Goal: Task Accomplishment & Management: Manage account settings

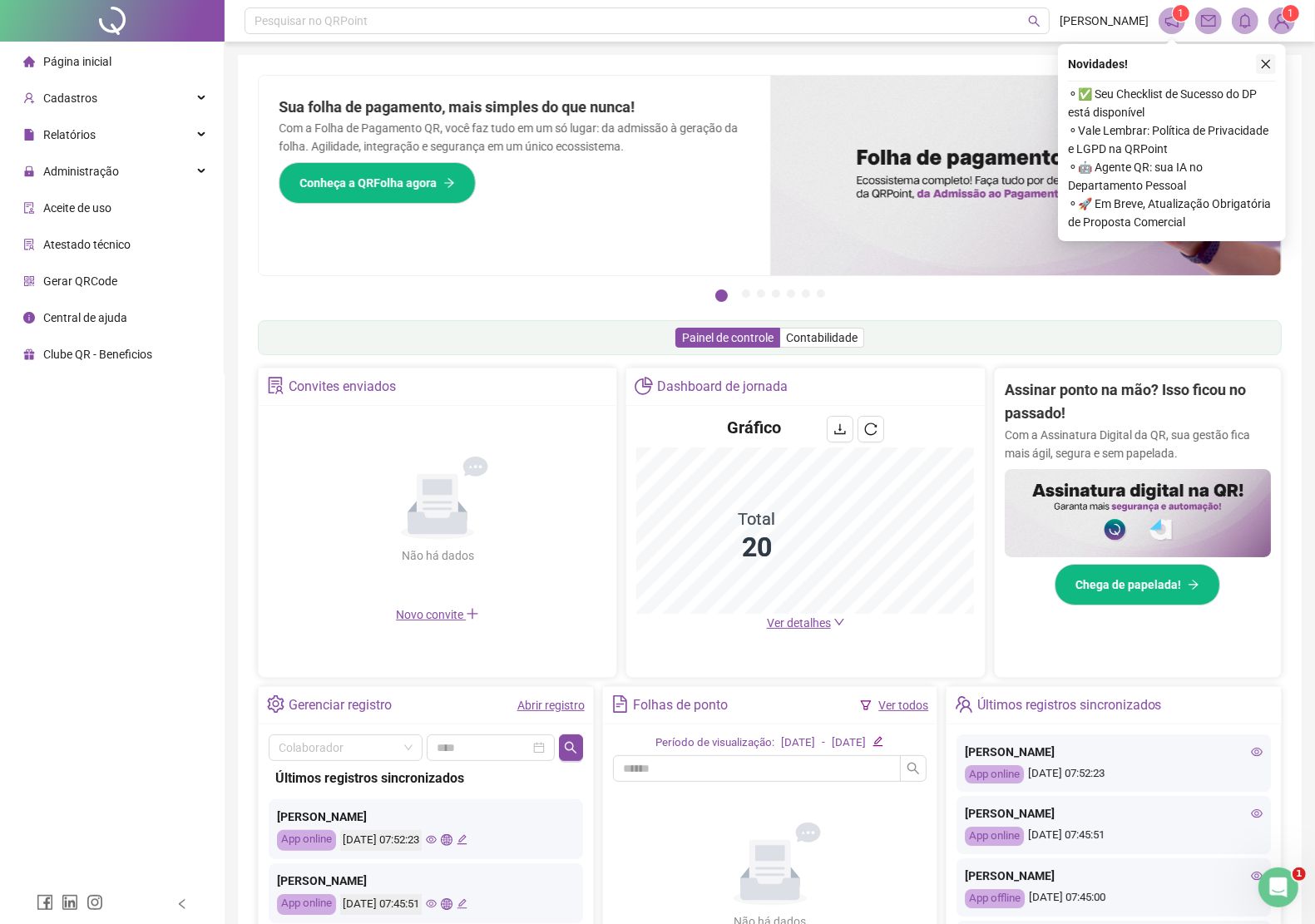
click at [1266, 61] on icon "close" at bounding box center [1265, 63] width 12 height 12
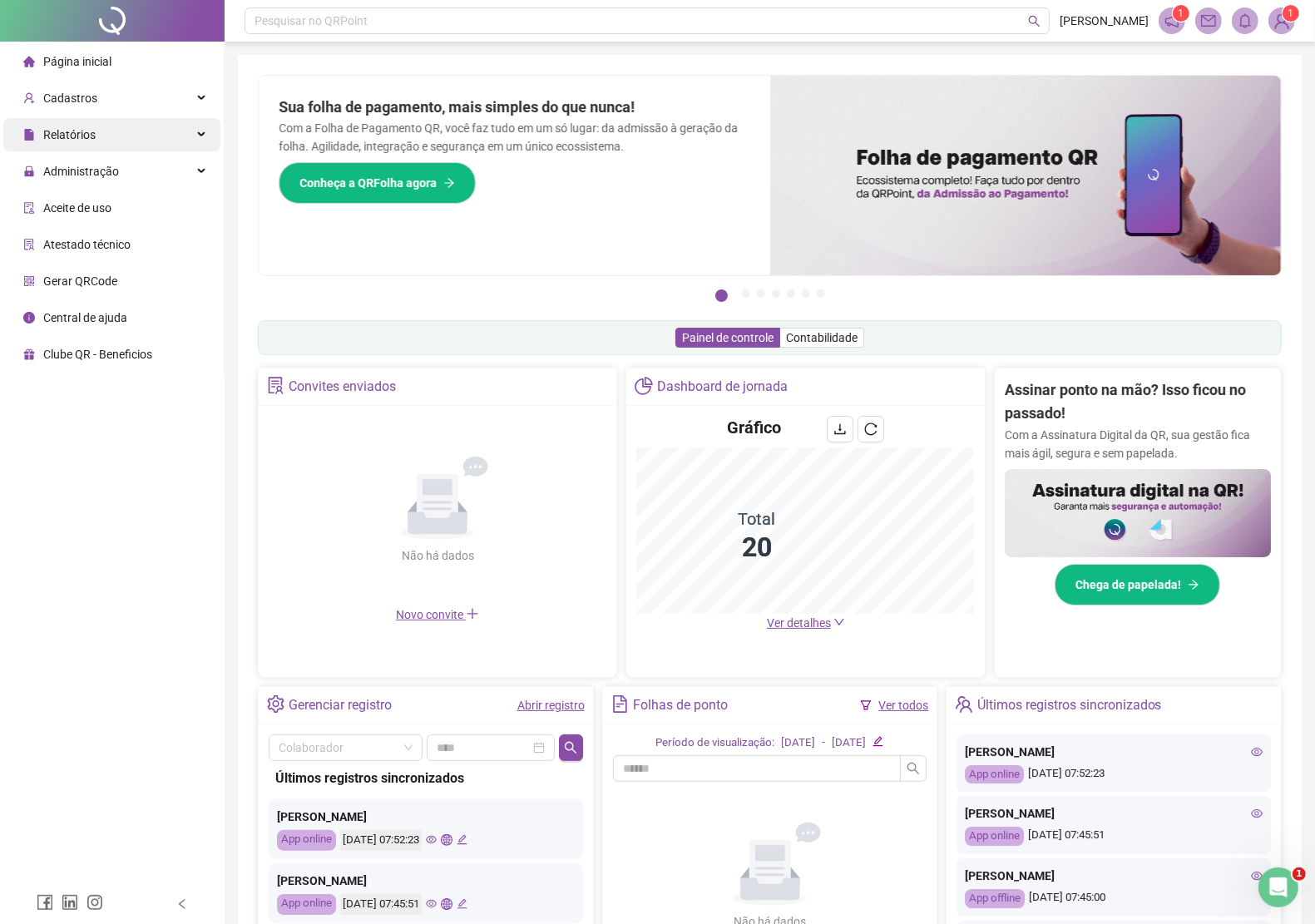
click at [81, 138] on span "Relatórios" at bounding box center [69, 135] width 53 height 13
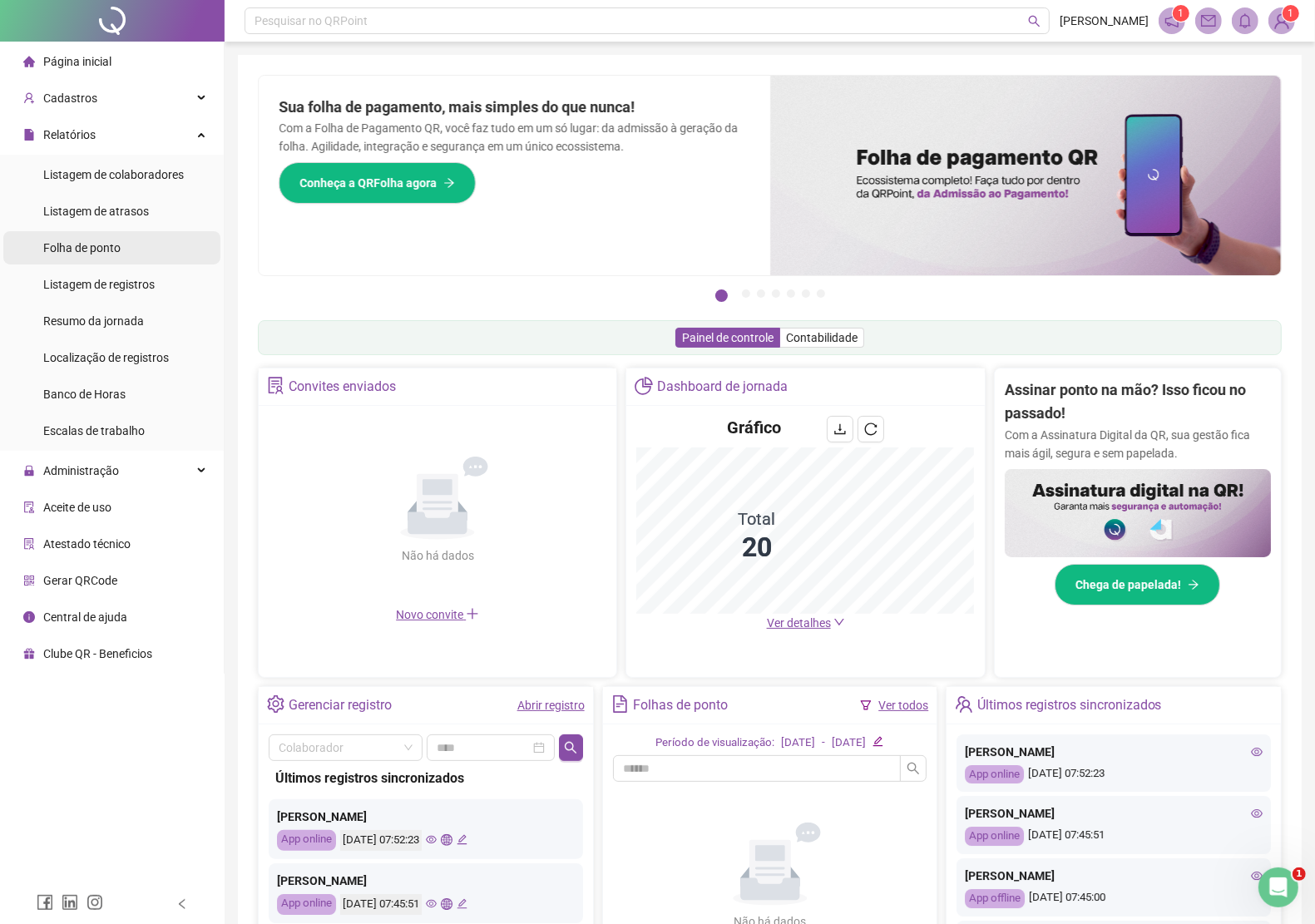
click at [86, 241] on span "Folha de ponto" at bounding box center [82, 248] width 78 height 13
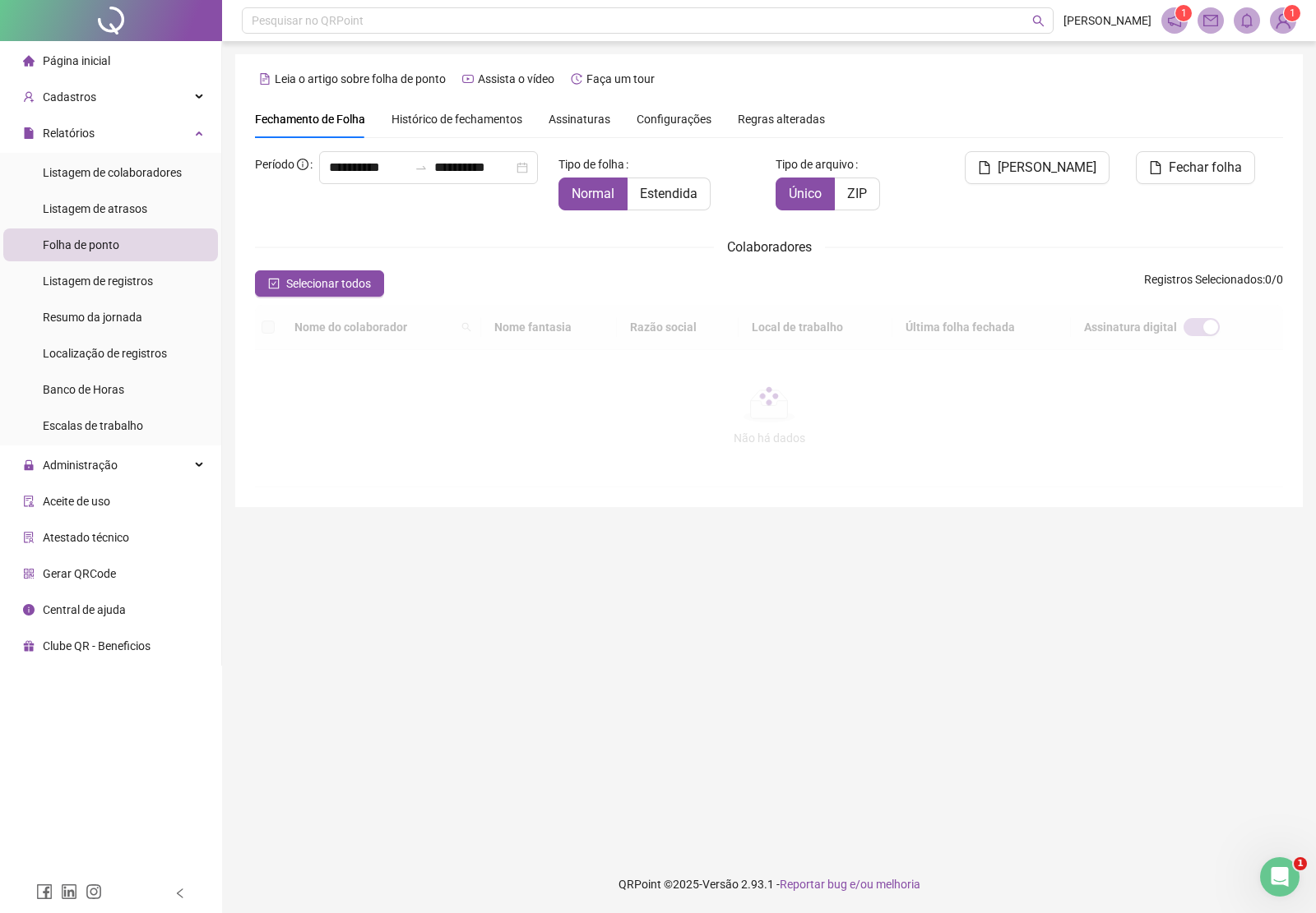
click at [572, 119] on span "Assinaturas" at bounding box center [580, 119] width 62 height 11
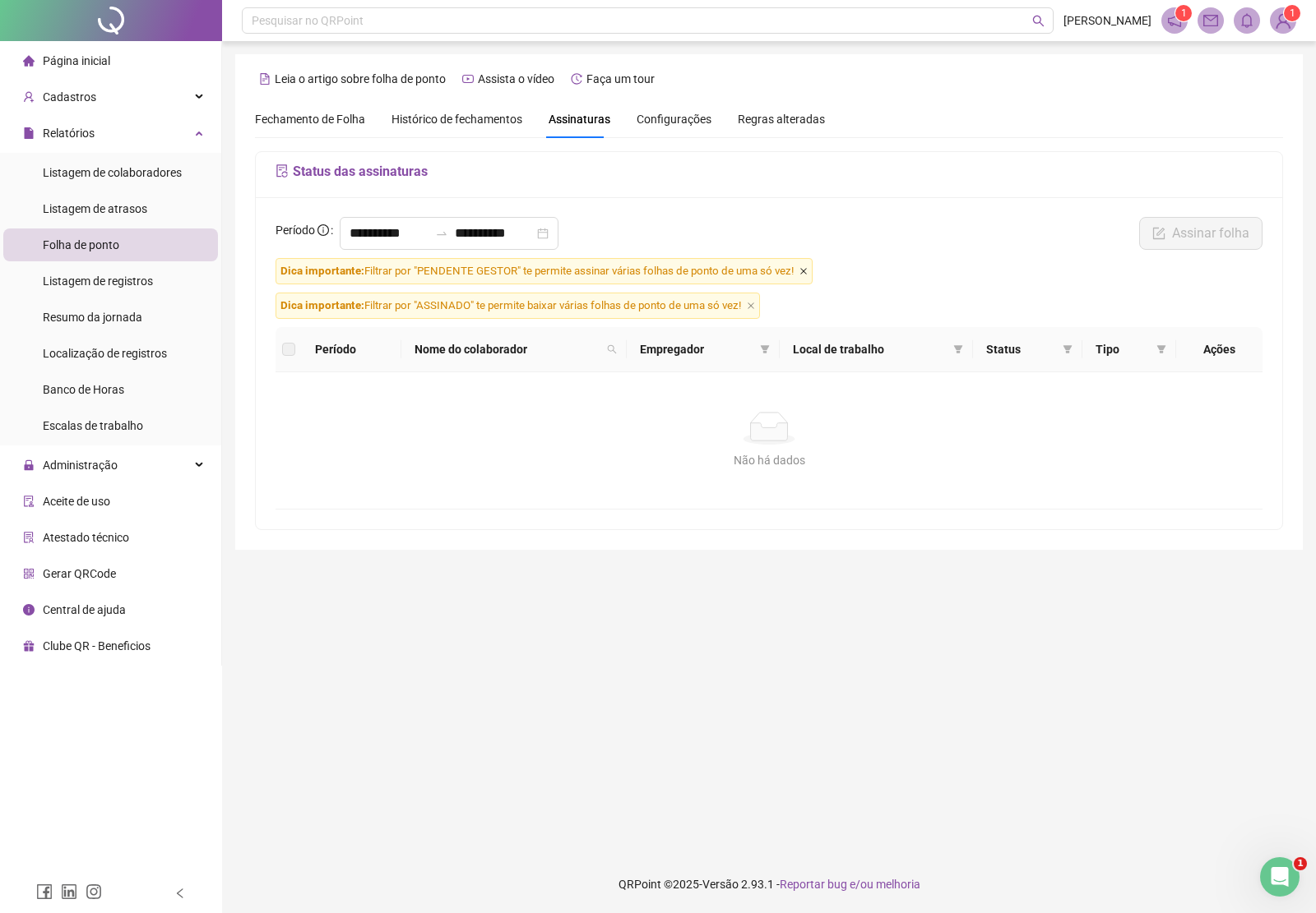
click at [802, 272] on icon "close" at bounding box center [802, 270] width 8 height 8
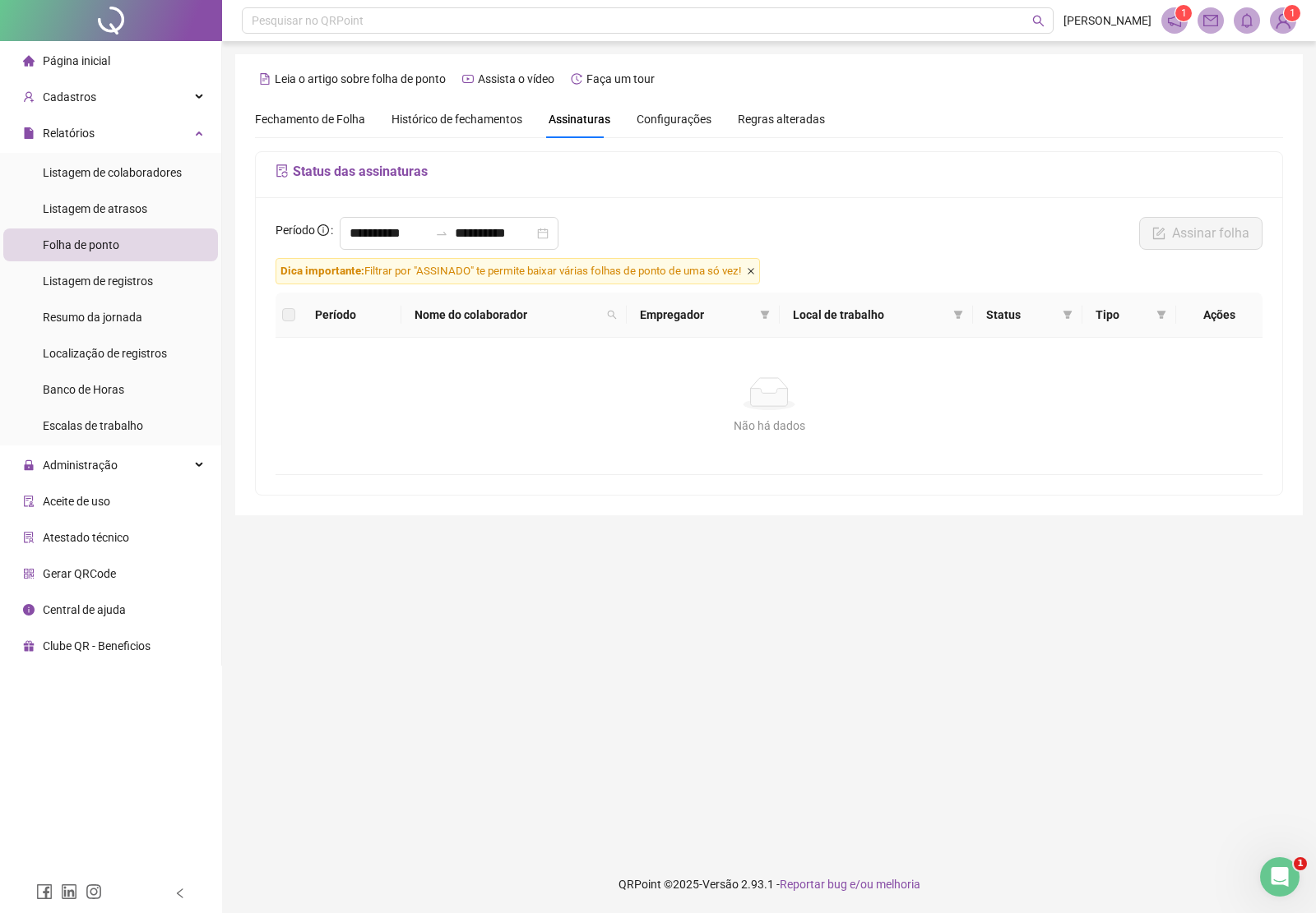
click at [755, 273] on icon "close" at bounding box center [750, 270] width 8 height 8
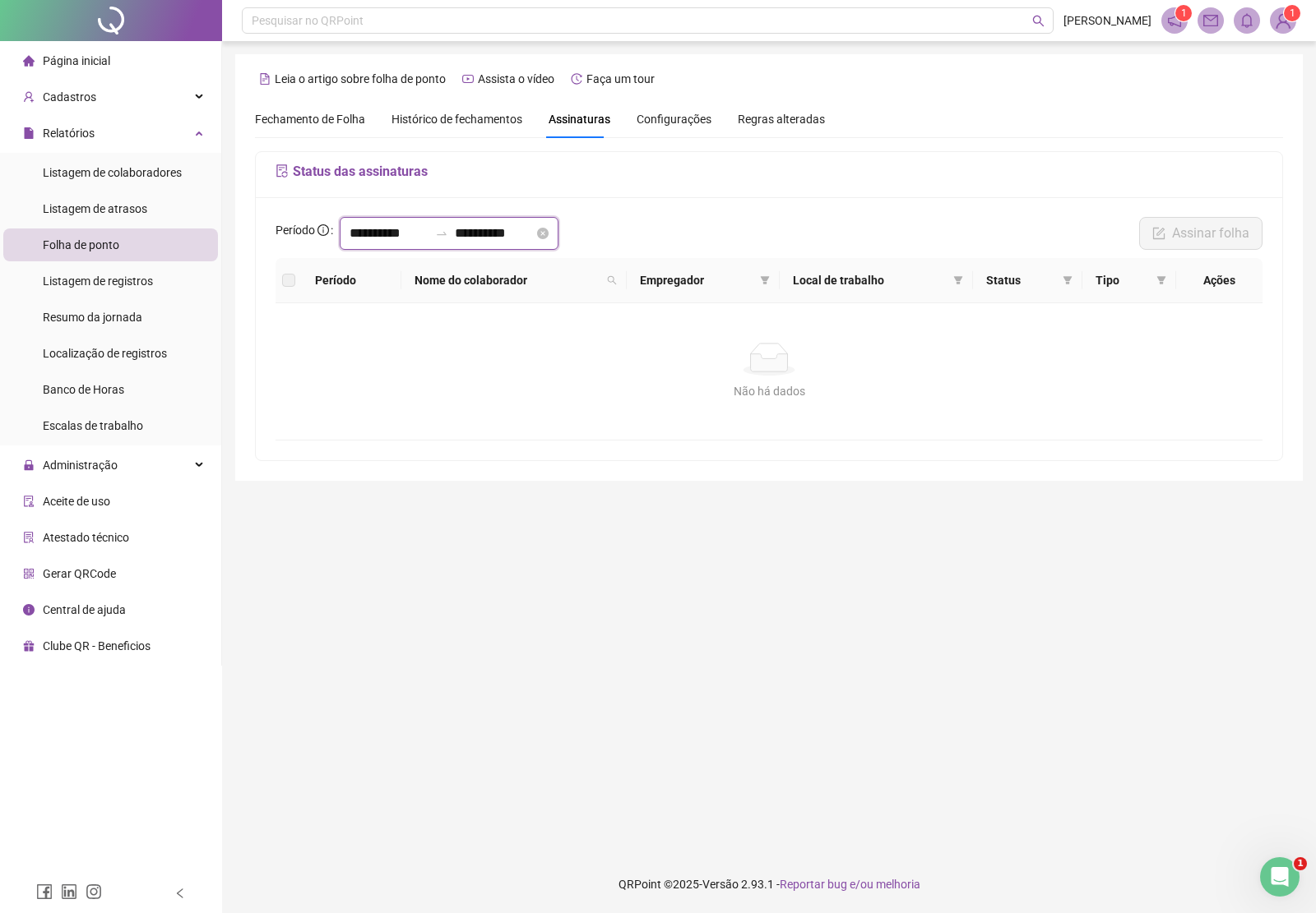
click at [428, 235] on input "**********" at bounding box center [389, 233] width 79 height 19
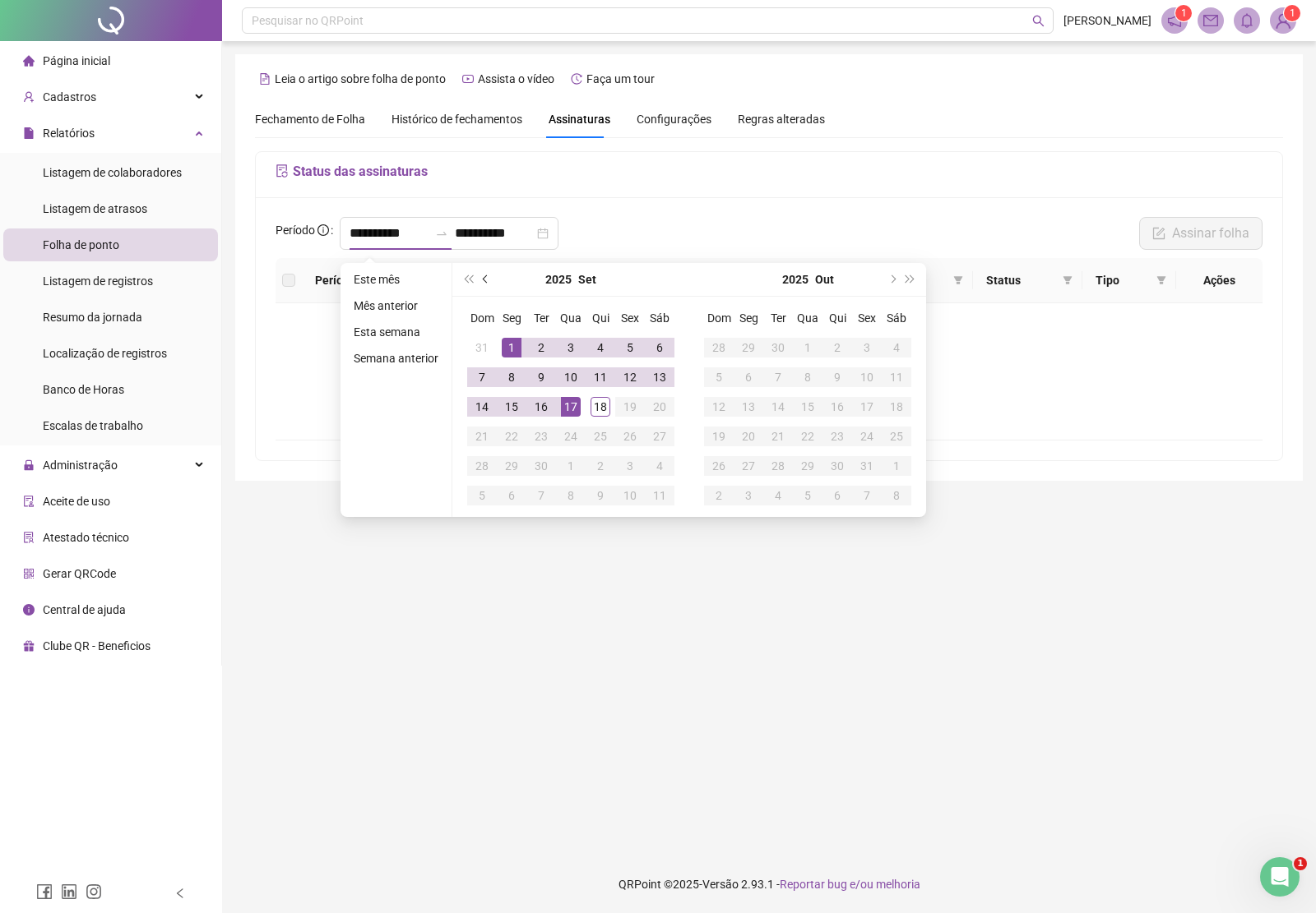
click at [483, 276] on span "prev-year" at bounding box center [486, 279] width 8 height 8
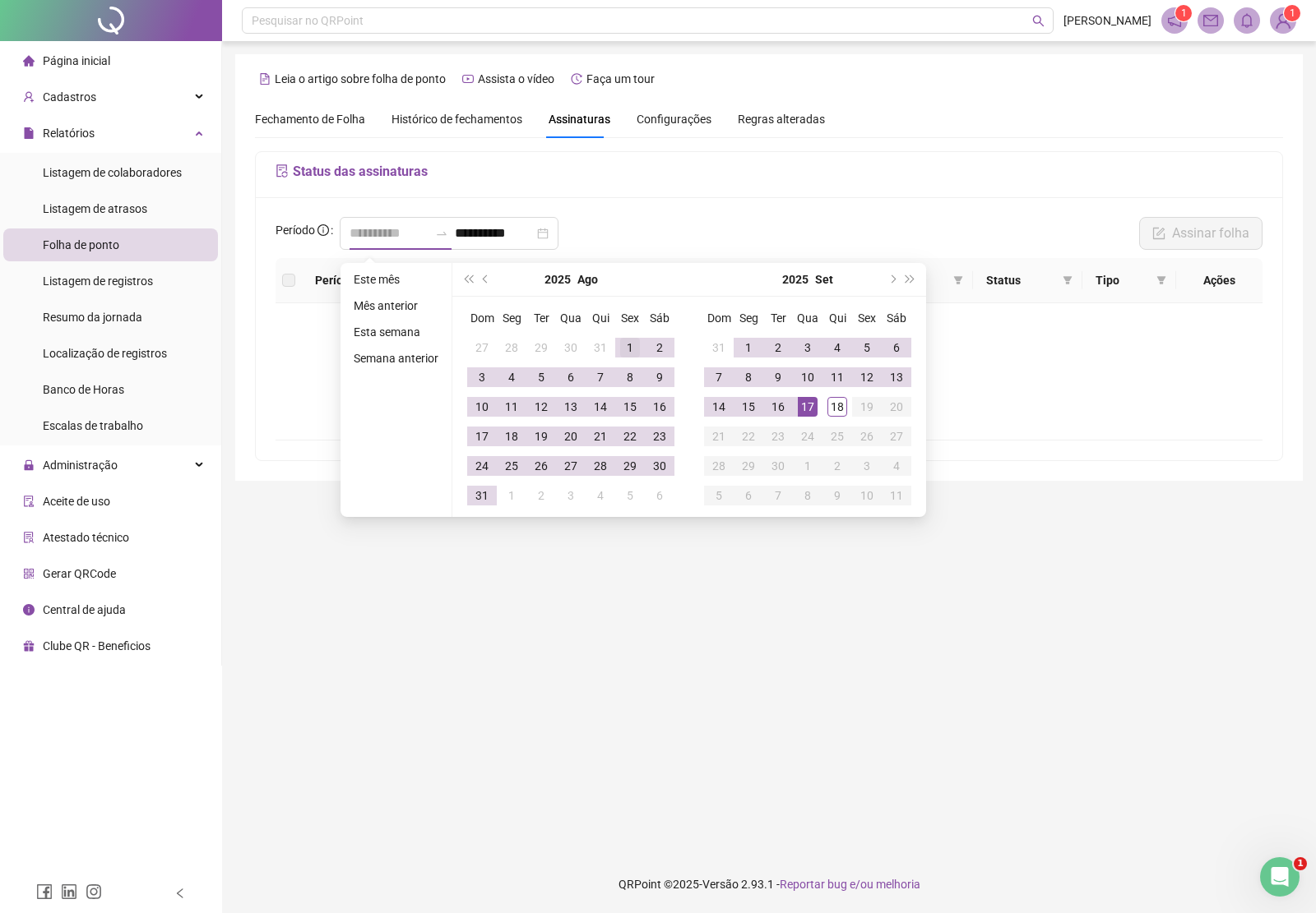
type input "**********"
click at [623, 347] on div "1" at bounding box center [630, 348] width 19 height 19
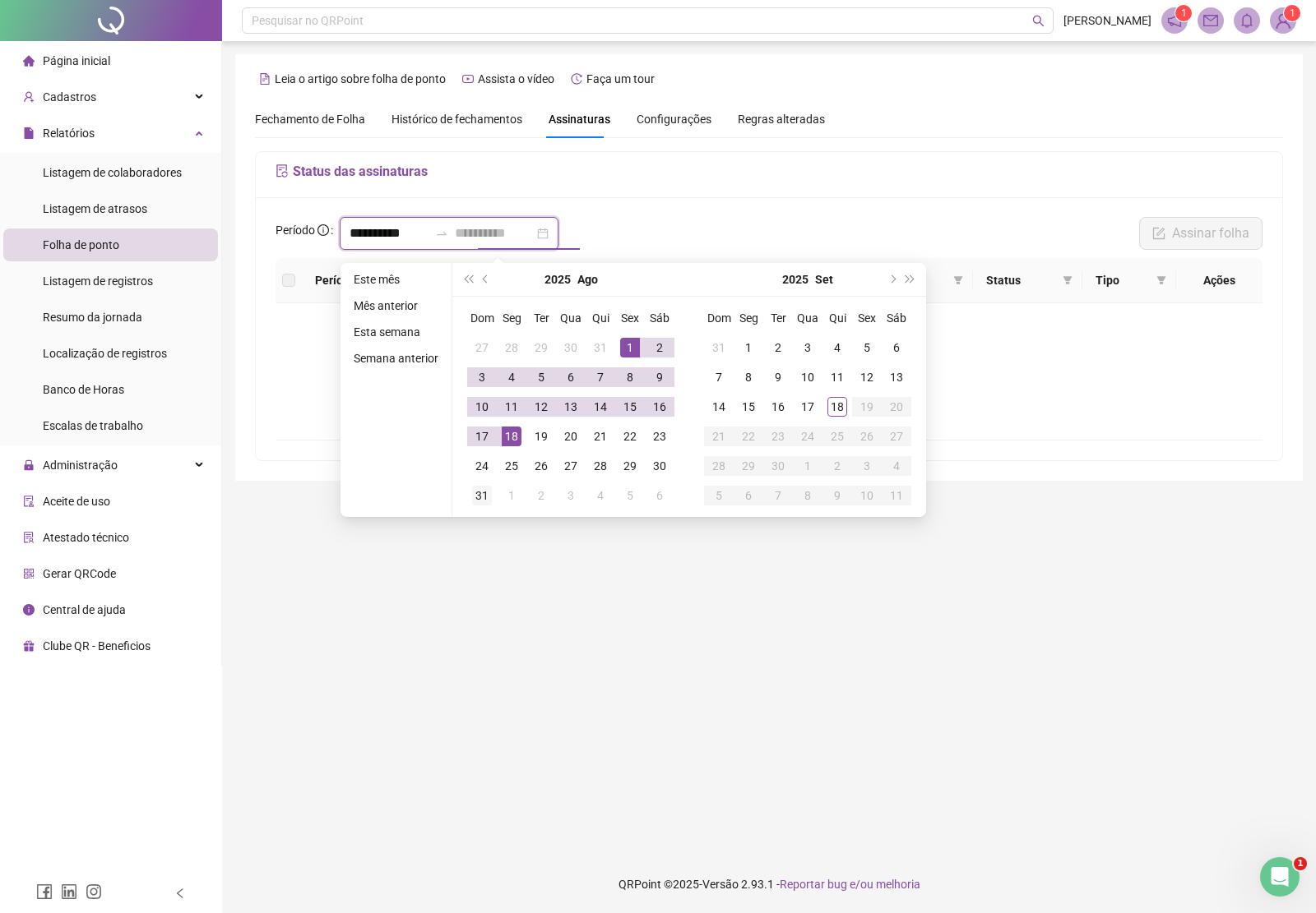
type input "**********"
click at [482, 500] on div "31" at bounding box center [482, 496] width 19 height 19
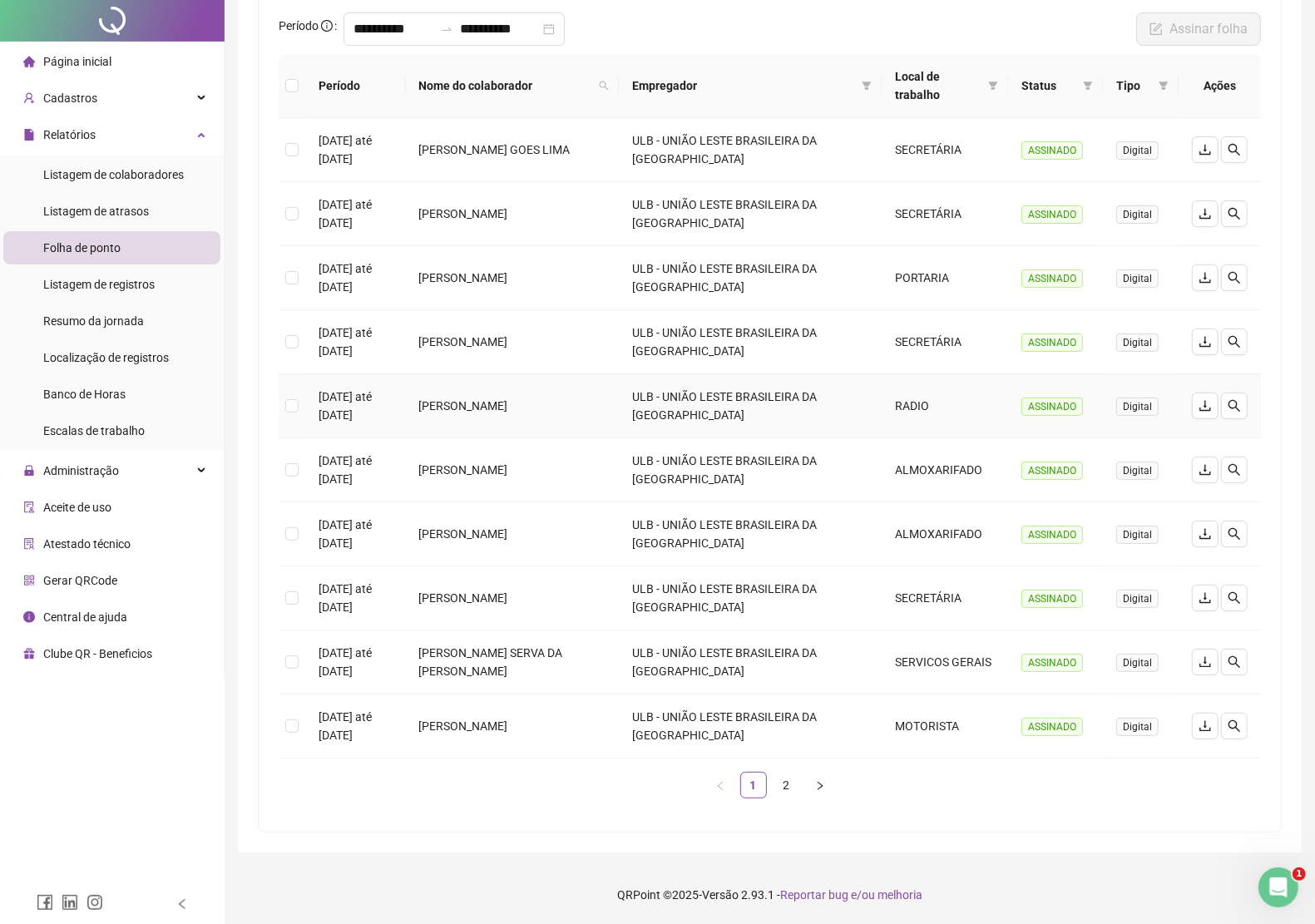
scroll to position [209, 0]
click at [790, 783] on link "2" at bounding box center [787, 785] width 25 height 25
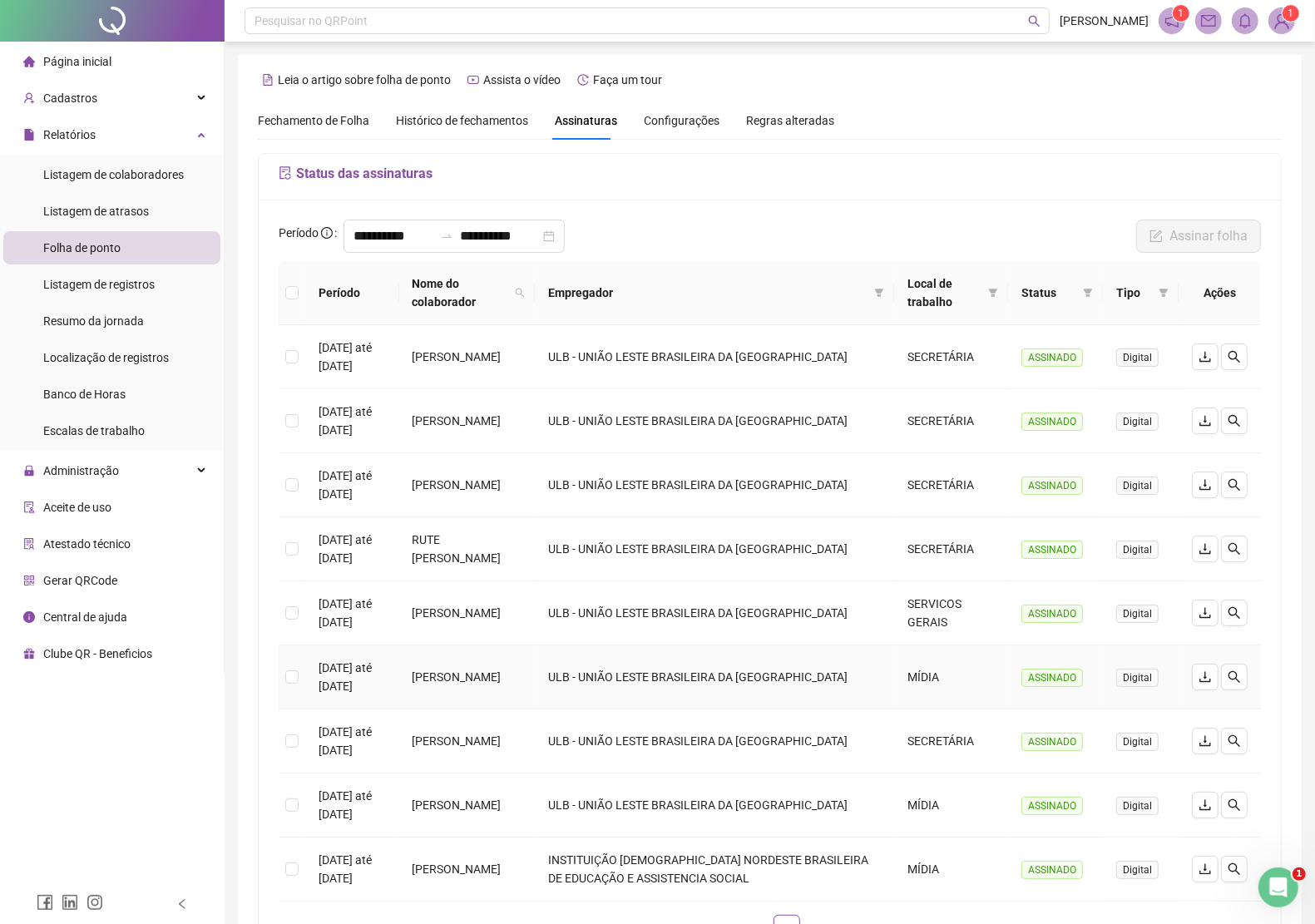
scroll to position [145, 0]
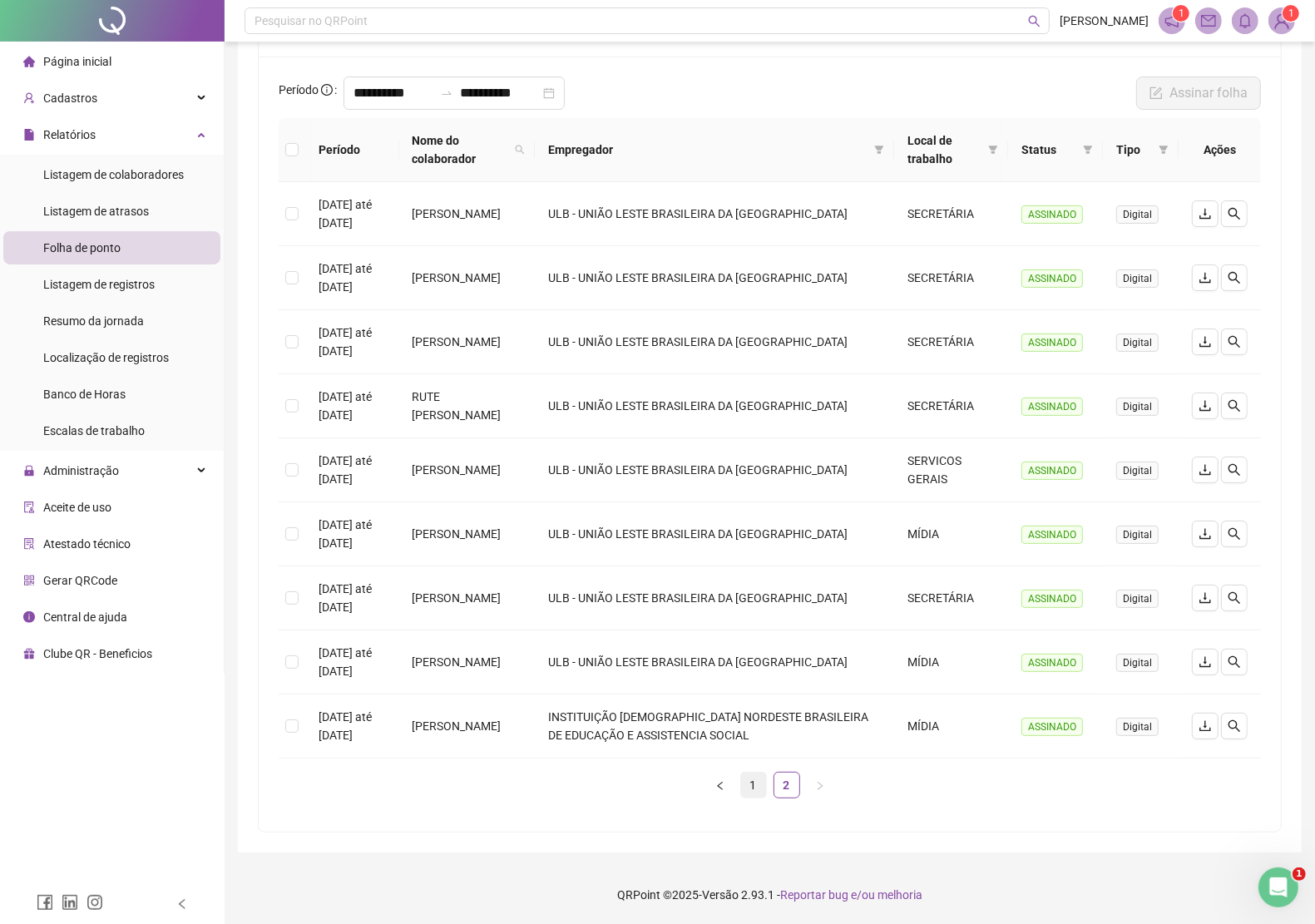
click at [749, 783] on link "1" at bounding box center [754, 785] width 25 height 25
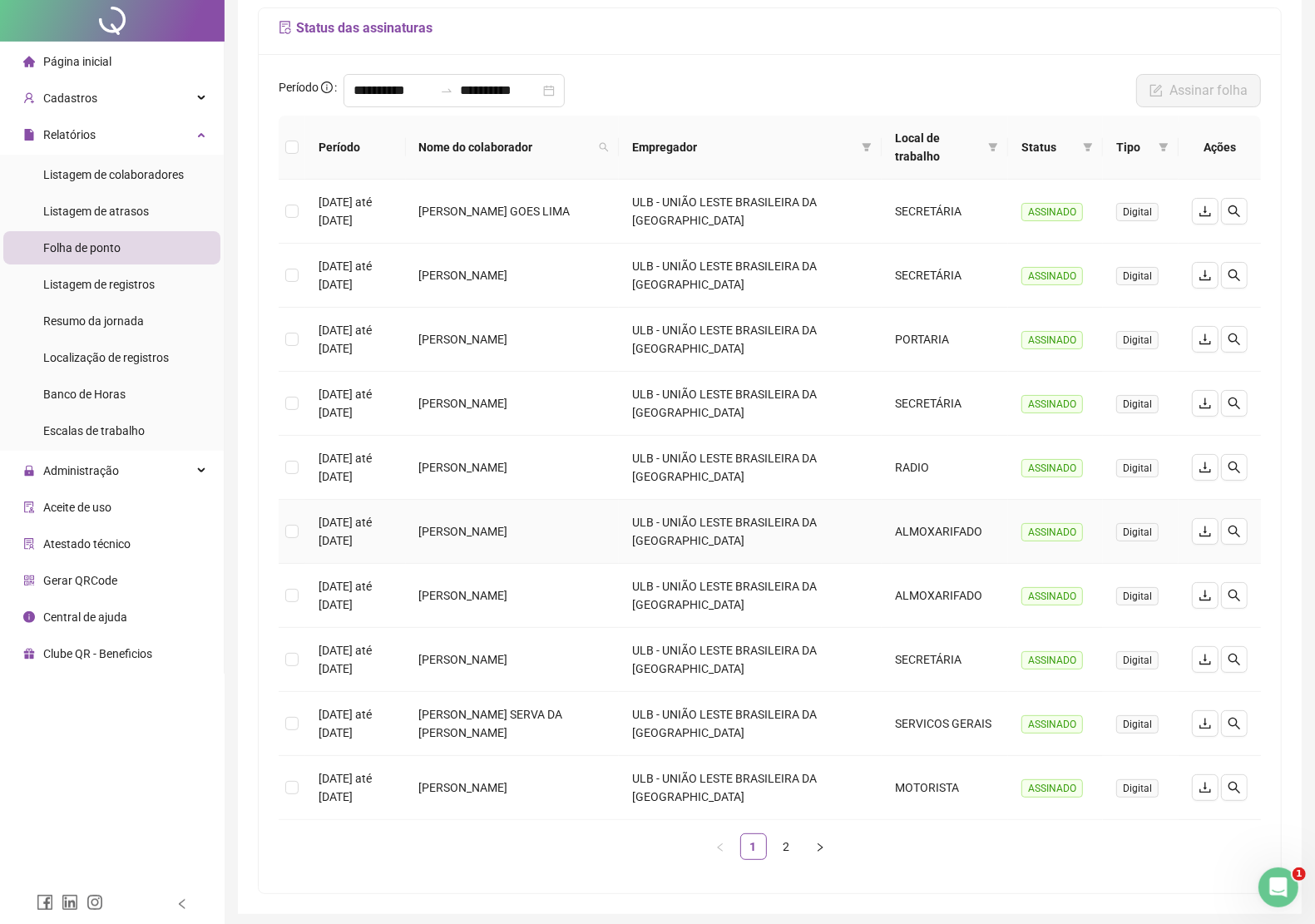
scroll to position [0, 0]
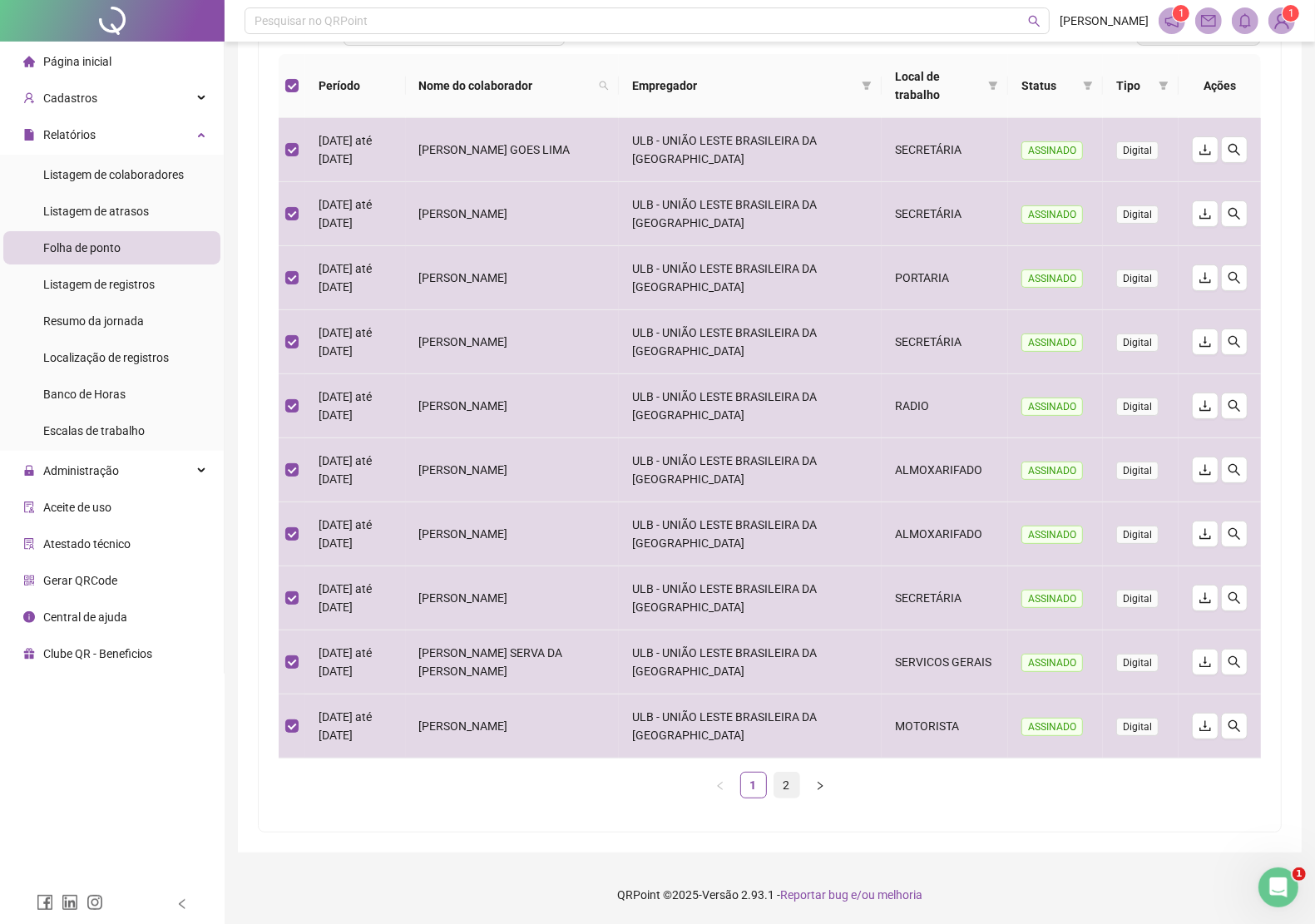
click at [776, 791] on link "2" at bounding box center [787, 785] width 25 height 25
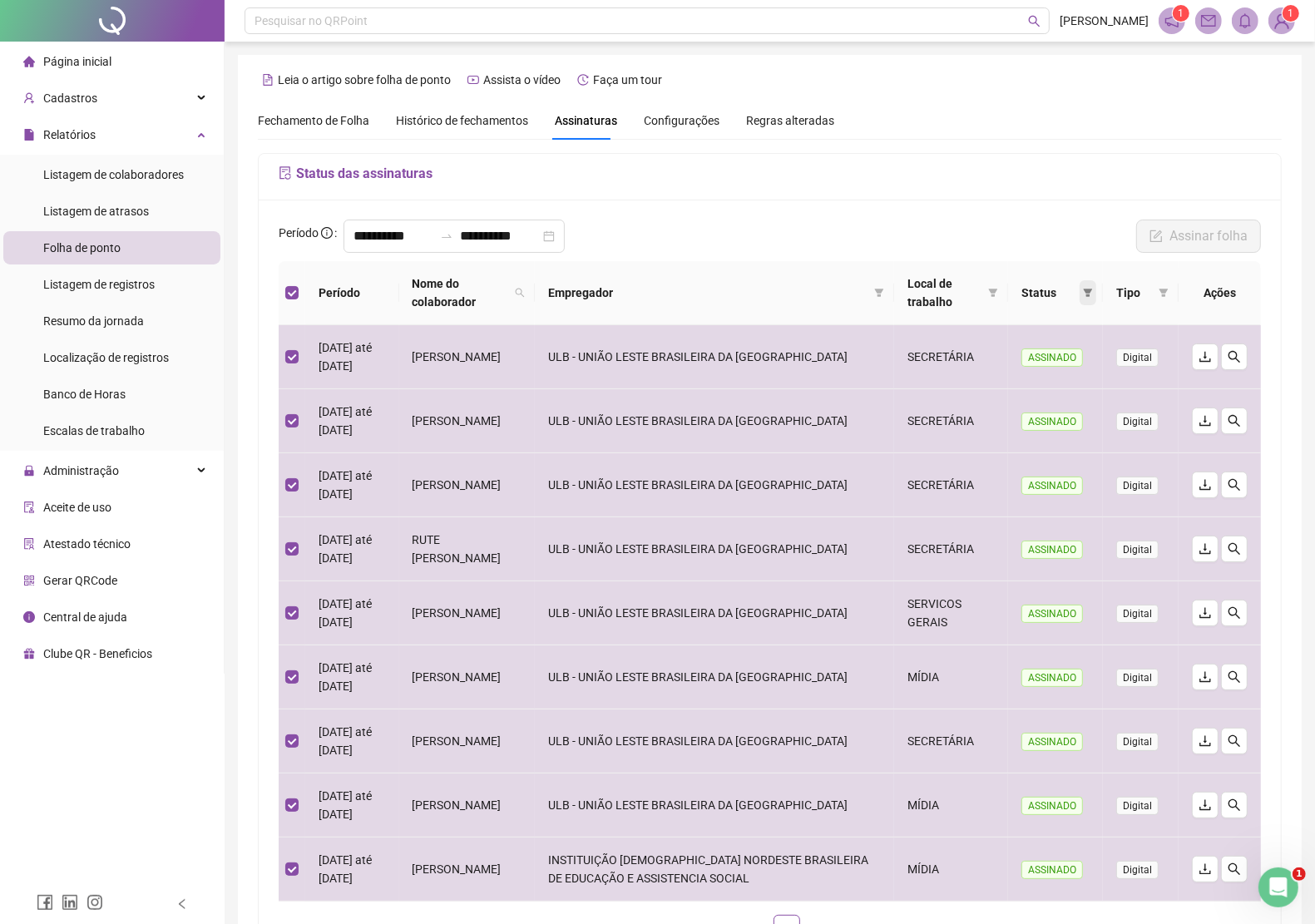
click at [1082, 293] on icon "filter" at bounding box center [1087, 292] width 10 height 10
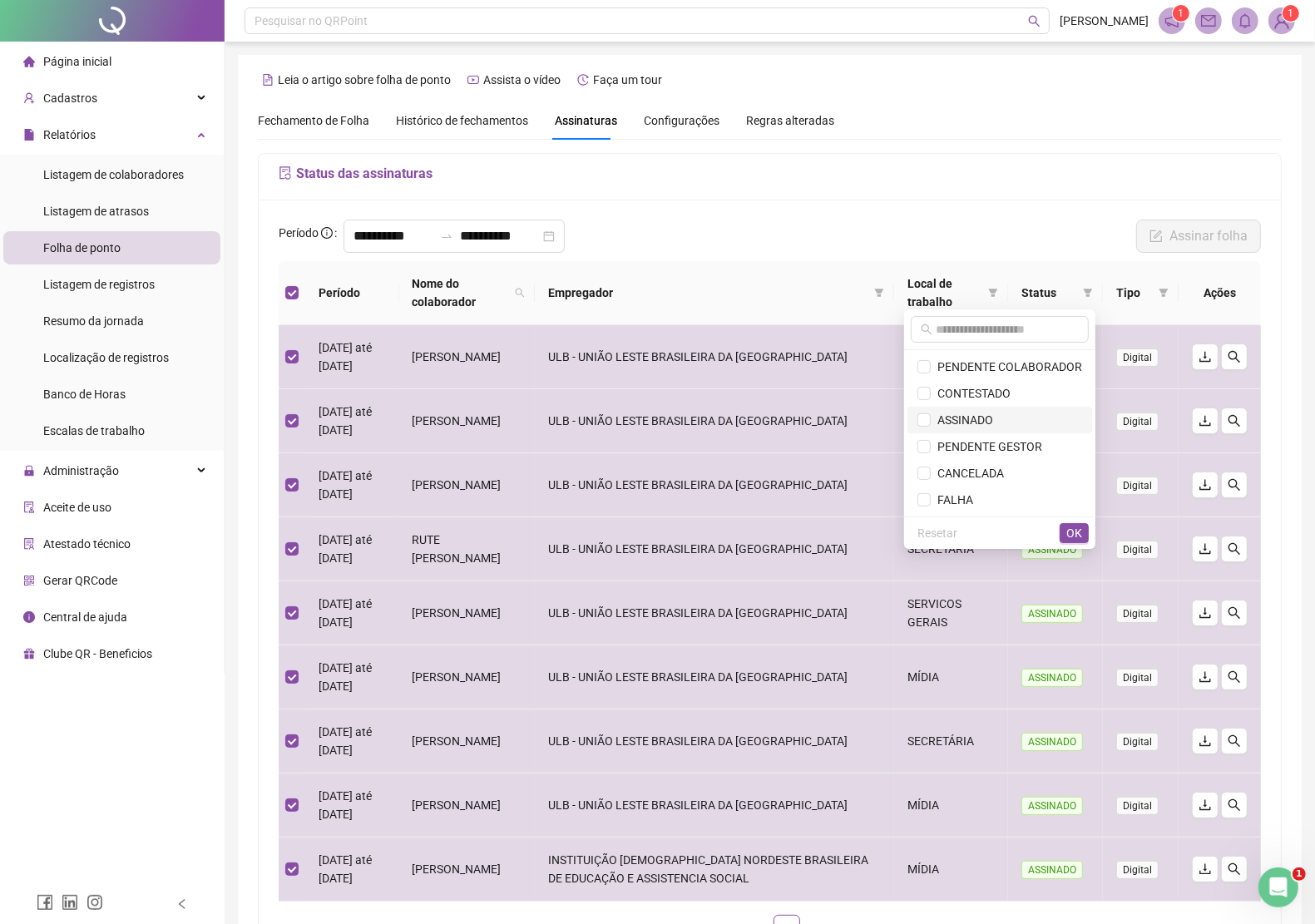
click at [952, 416] on span "ASSINADO" at bounding box center [962, 420] width 62 height 13
click at [1066, 525] on span "OK" at bounding box center [1074, 533] width 16 height 19
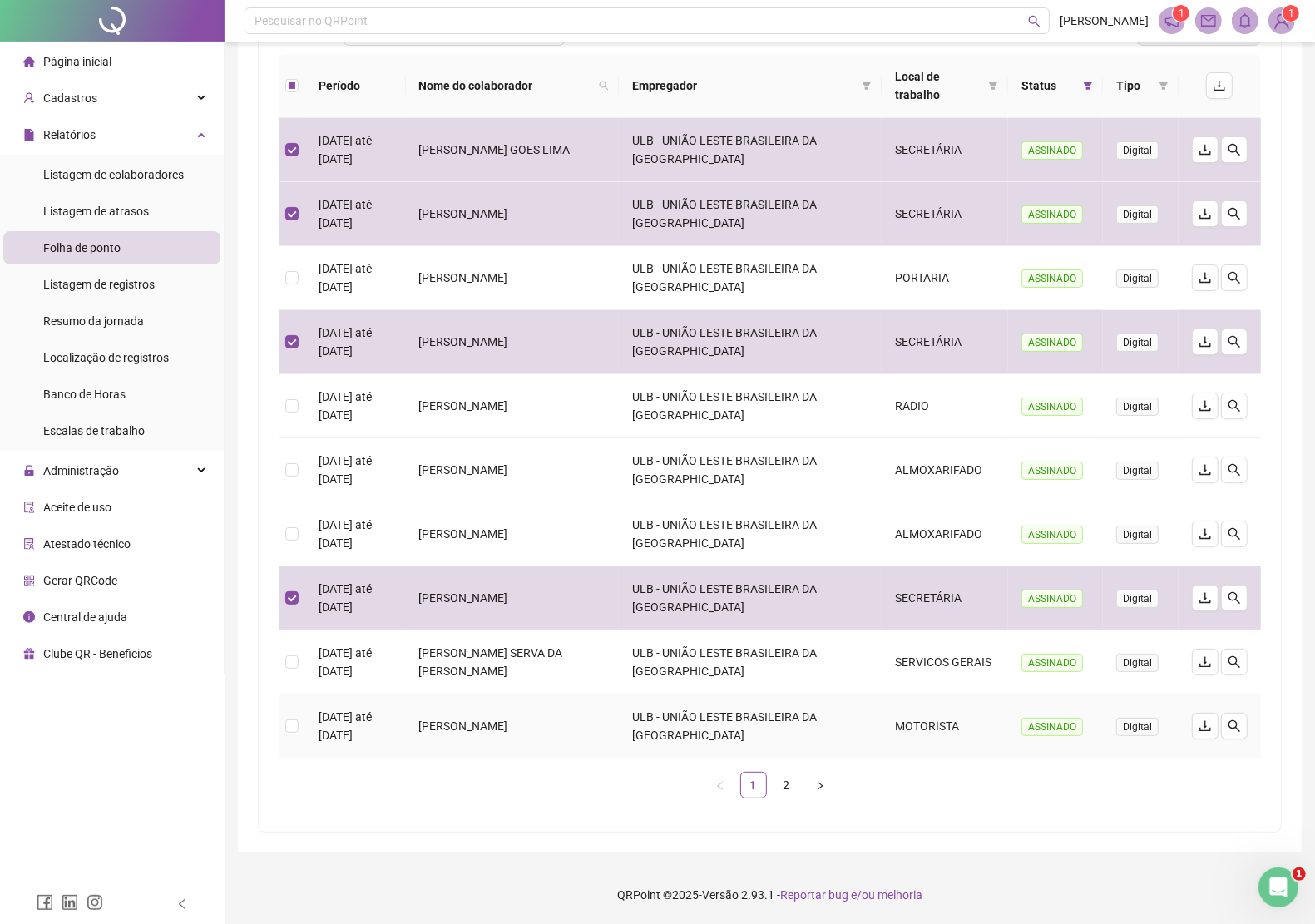
scroll to position [209, 0]
click at [786, 782] on link "2" at bounding box center [787, 785] width 25 height 25
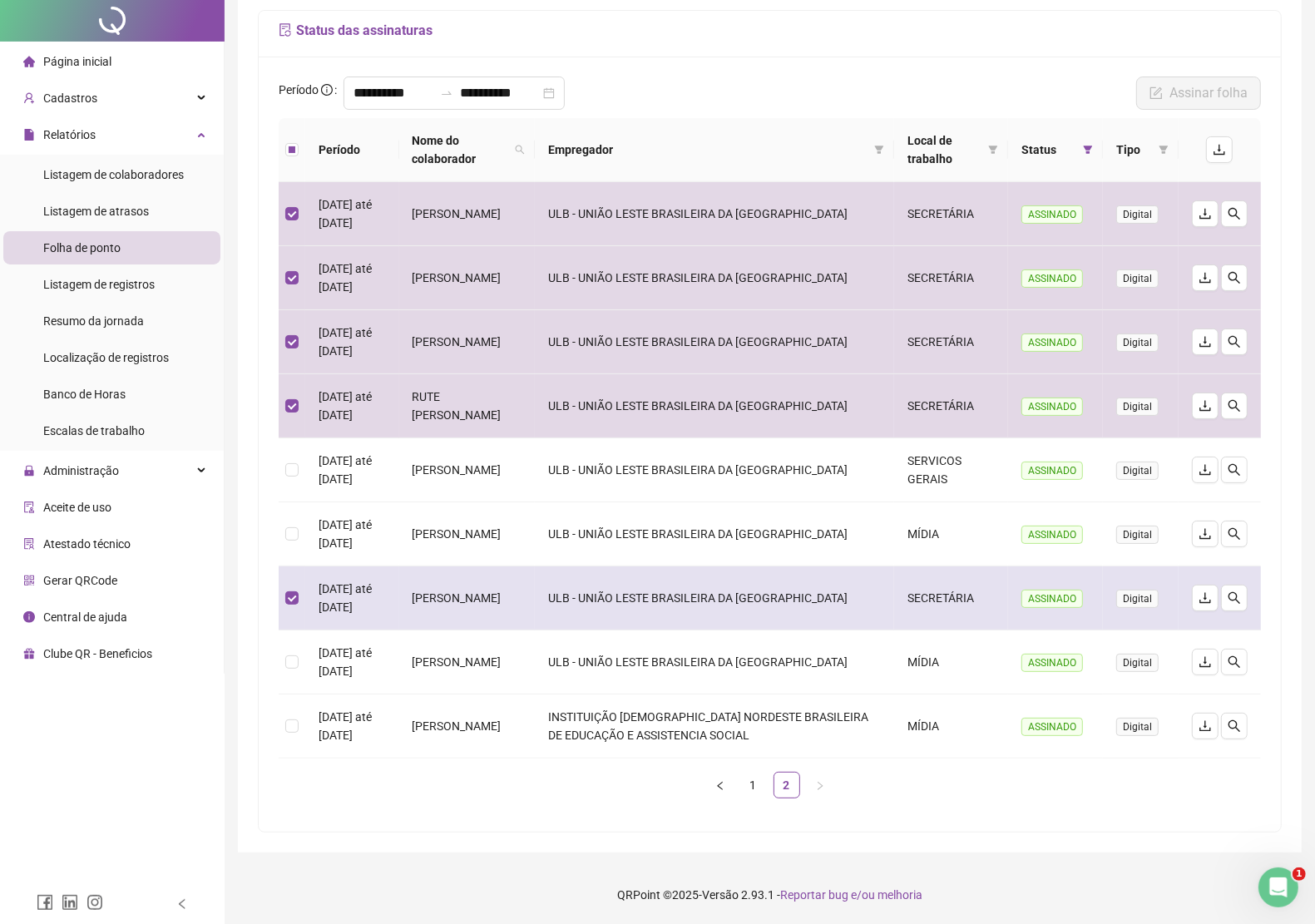
scroll to position [0, 0]
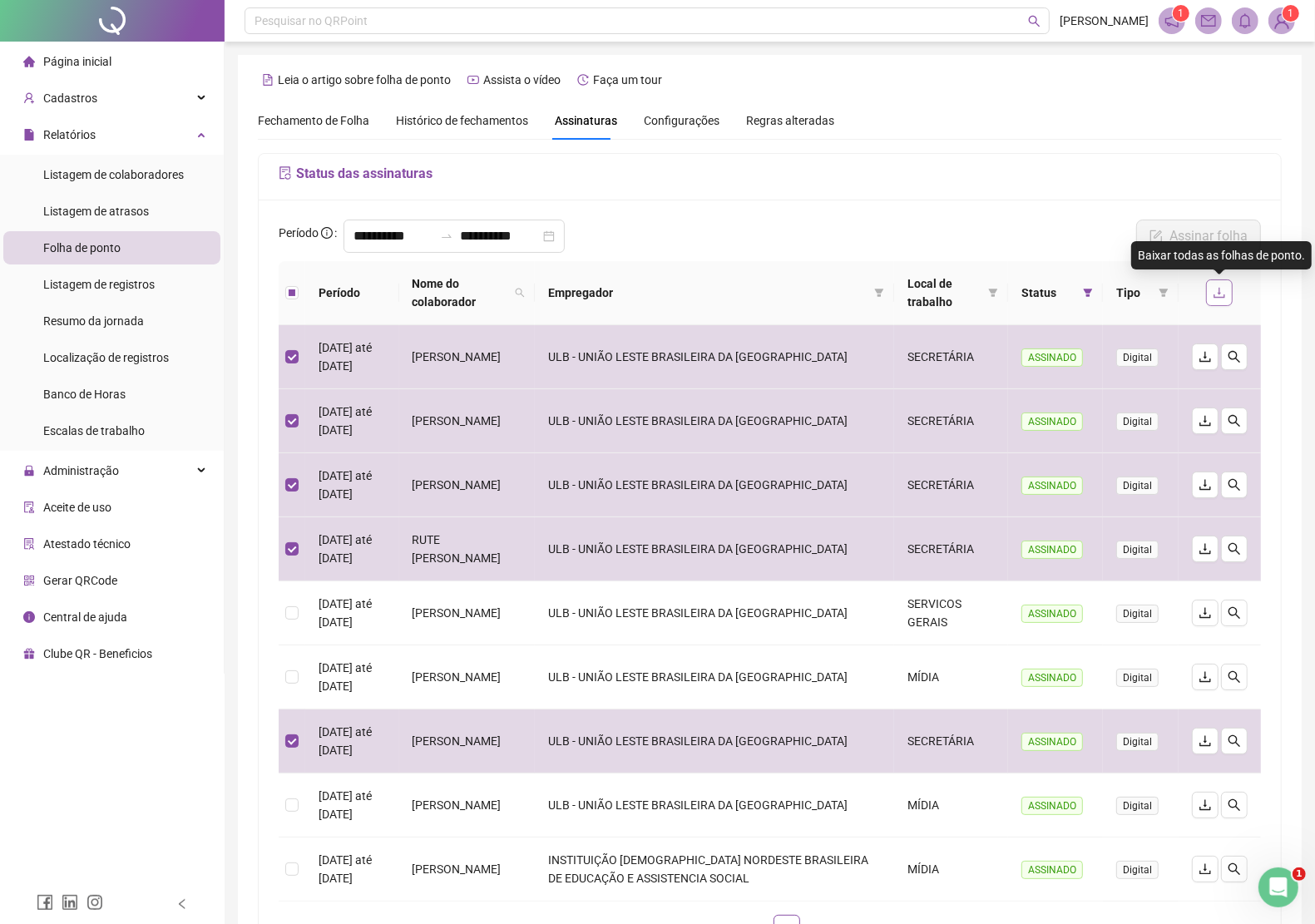
click at [1219, 295] on icon "download" at bounding box center [1219, 292] width 13 height 13
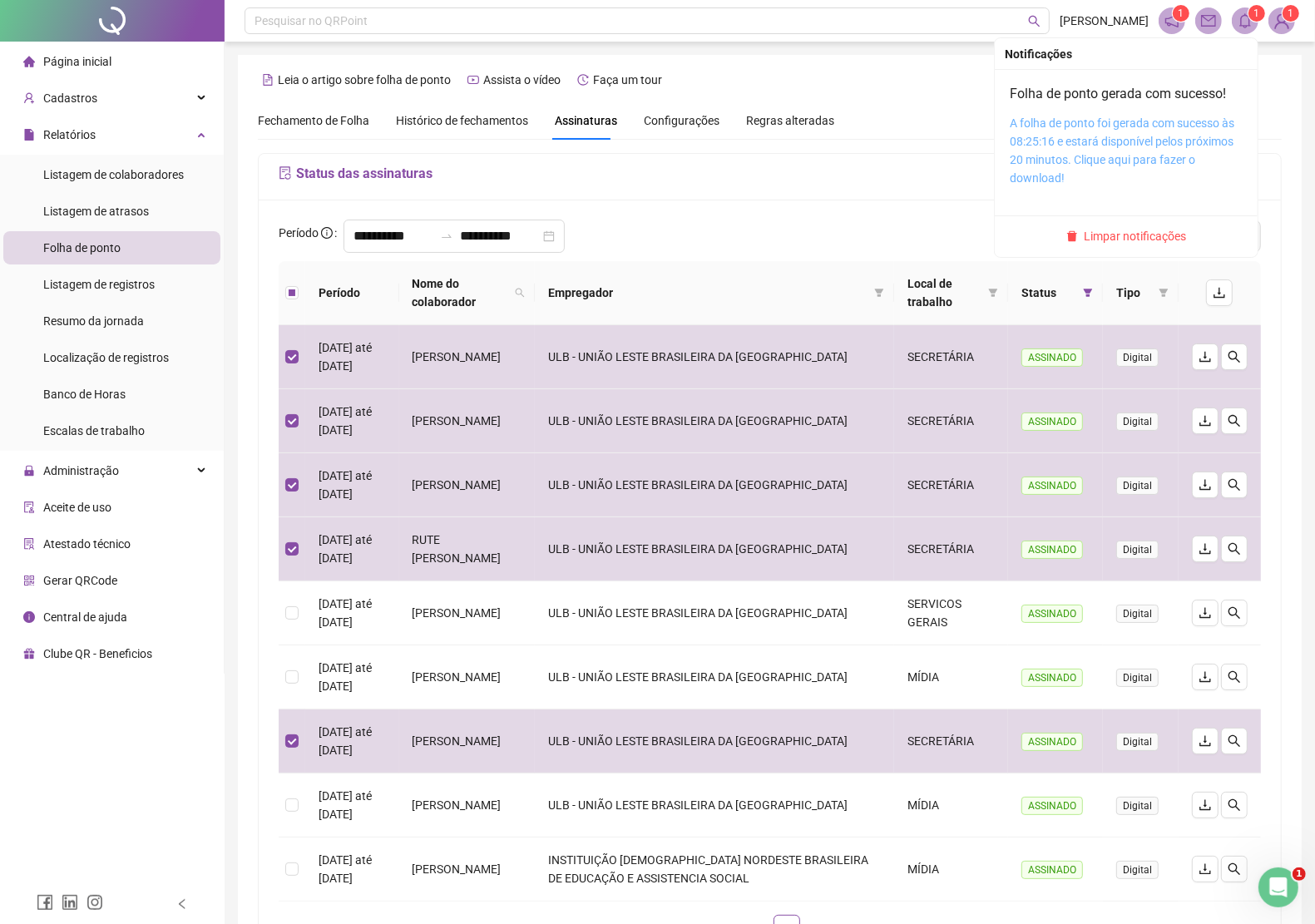
click at [1188, 135] on link "A folha de ponto foi gerada com sucesso às 08:25:16 e estará disponível pelos p…" at bounding box center [1122, 151] width 225 height 69
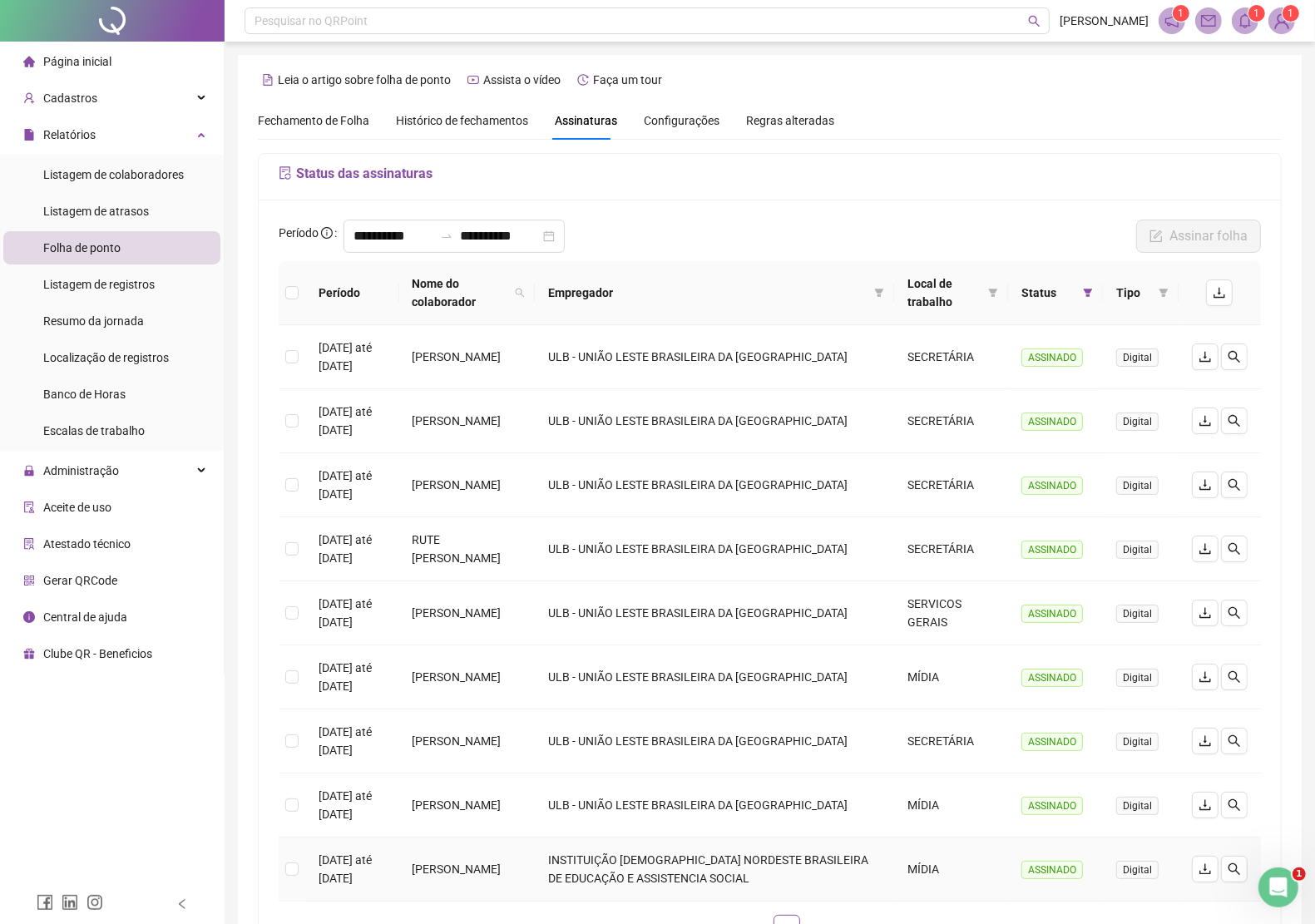
scroll to position [145, 0]
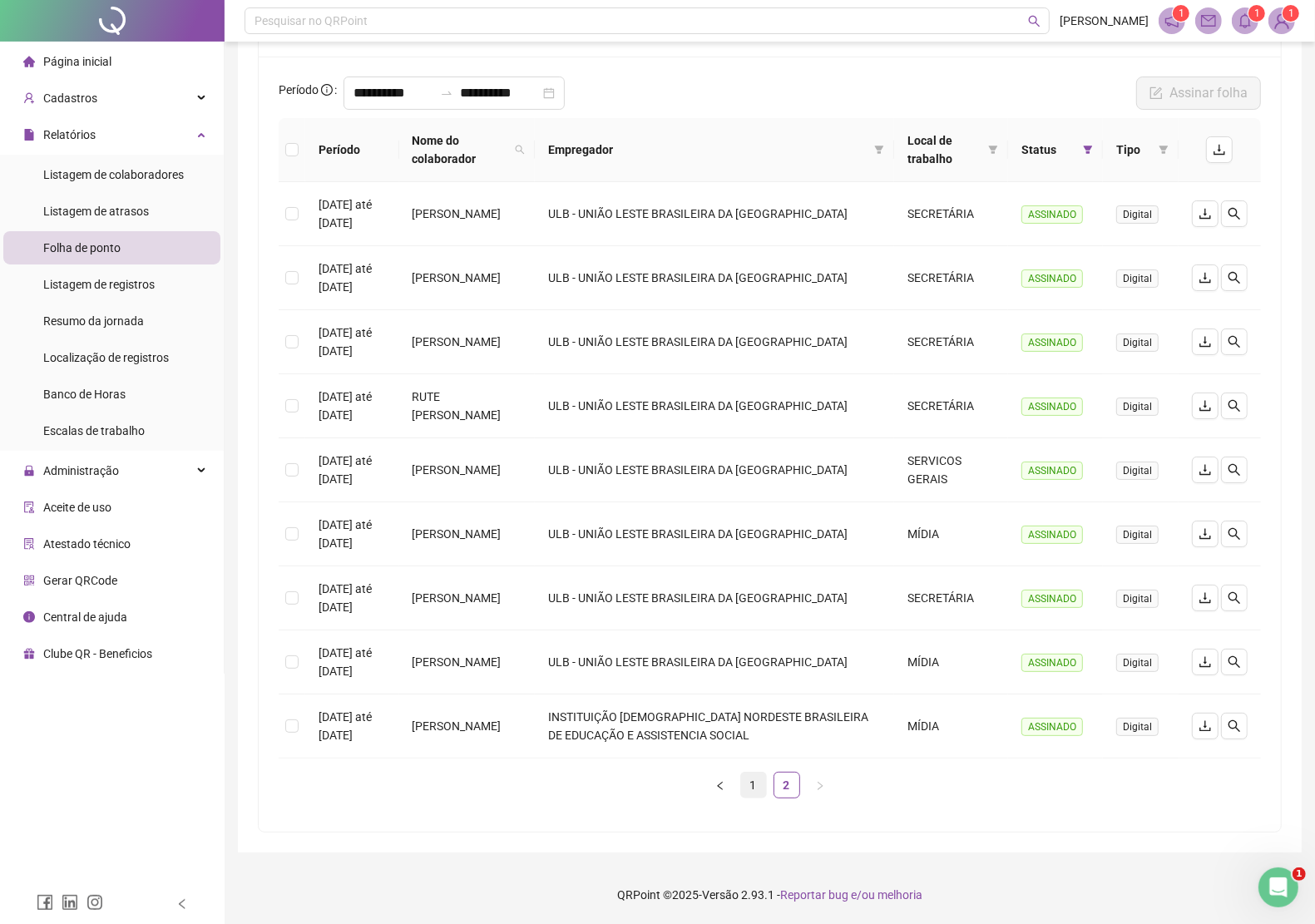
click at [754, 784] on link "1" at bounding box center [754, 785] width 25 height 25
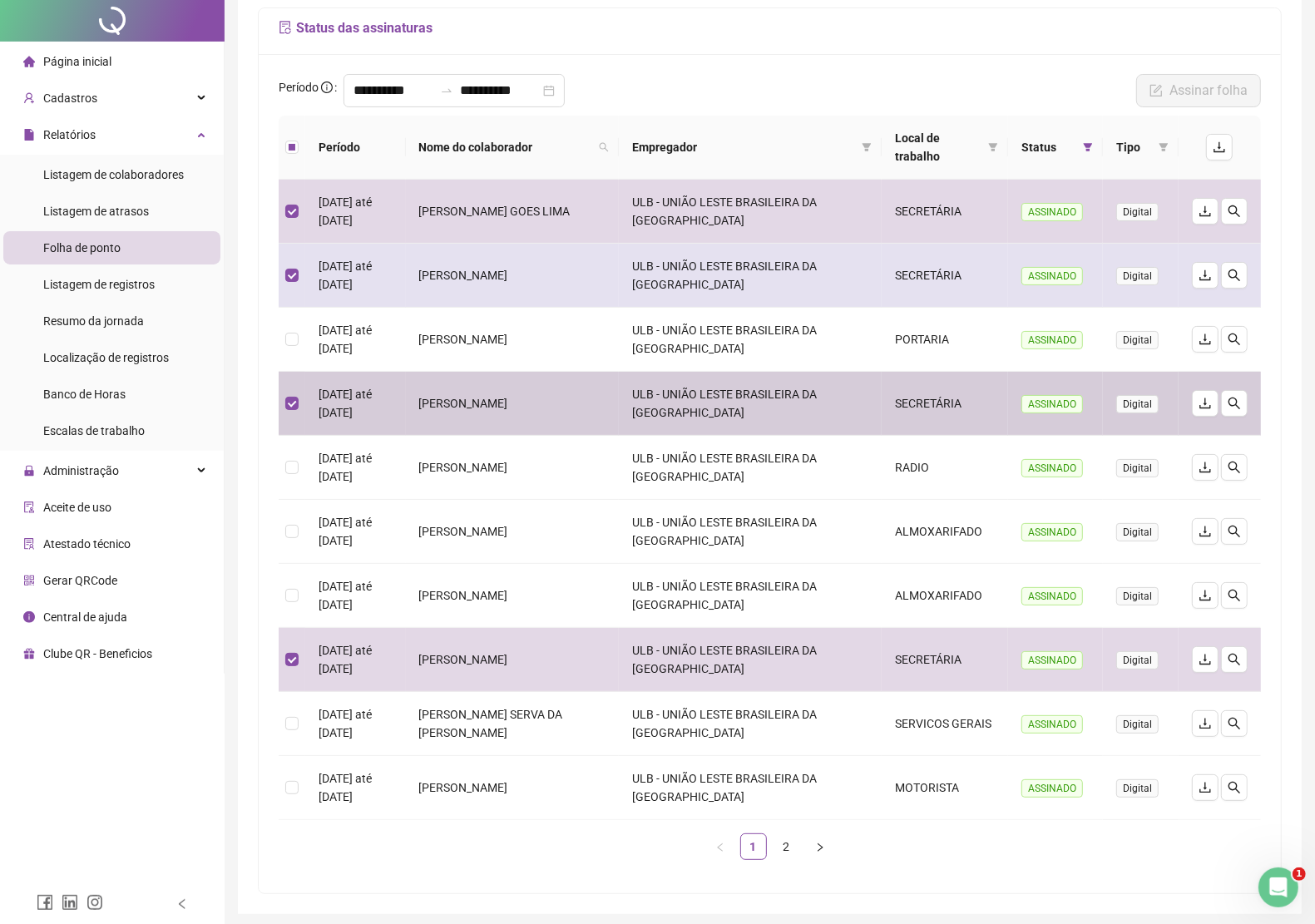
scroll to position [0, 0]
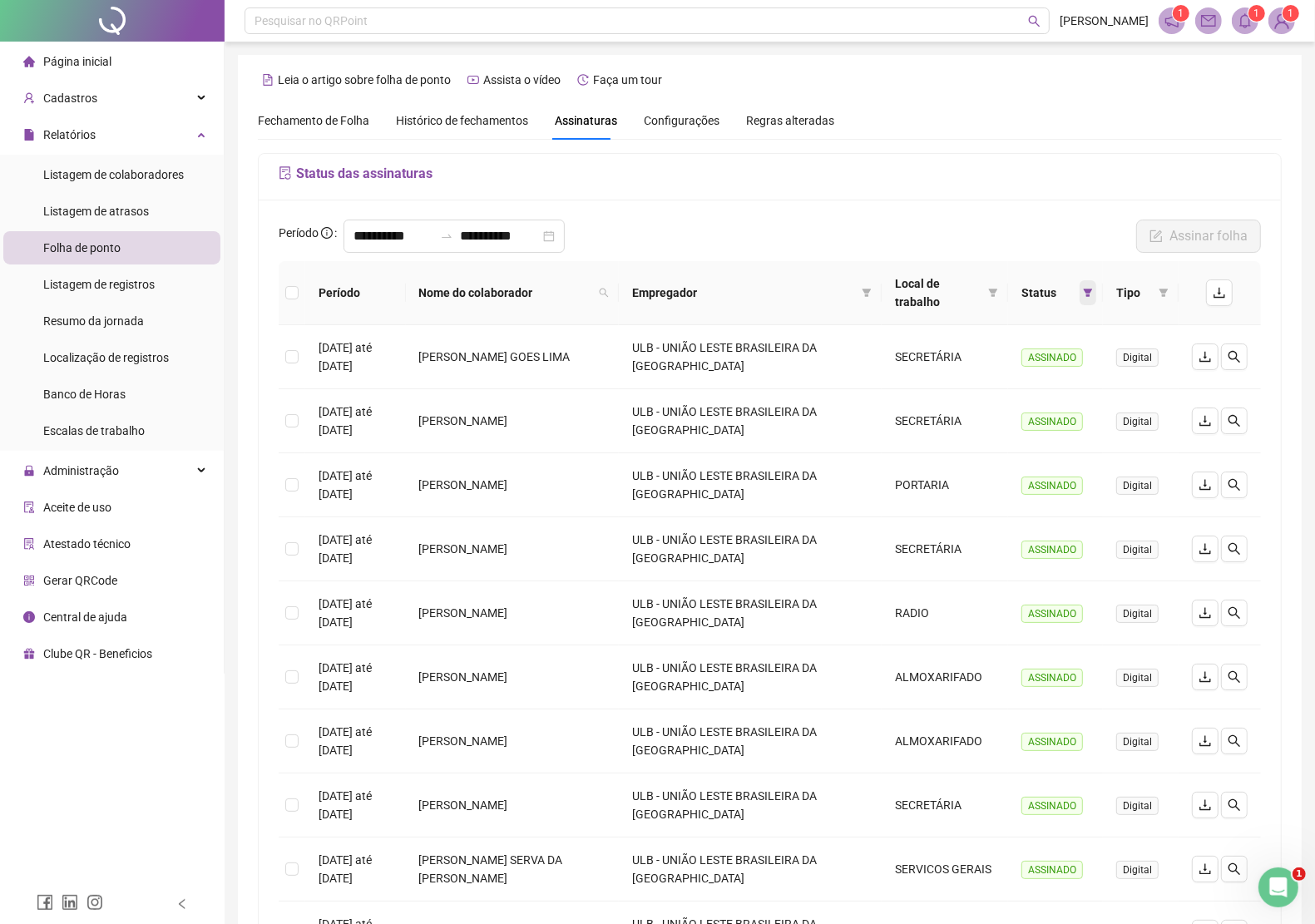
click at [1086, 291] on icon "filter" at bounding box center [1088, 292] width 9 height 8
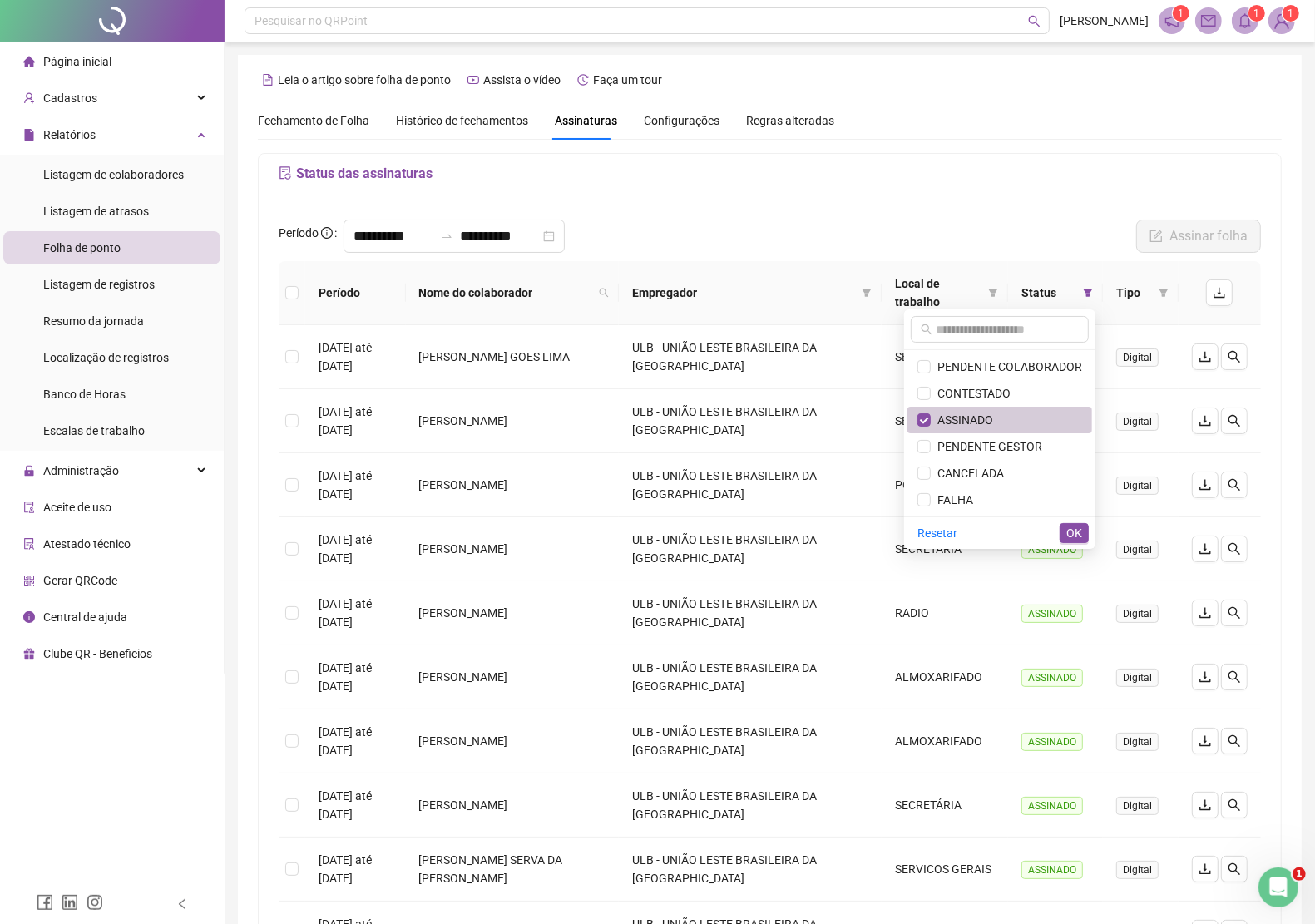
click at [976, 418] on span "ASSINADO" at bounding box center [962, 420] width 62 height 13
click at [1070, 531] on span "OK" at bounding box center [1074, 533] width 16 height 19
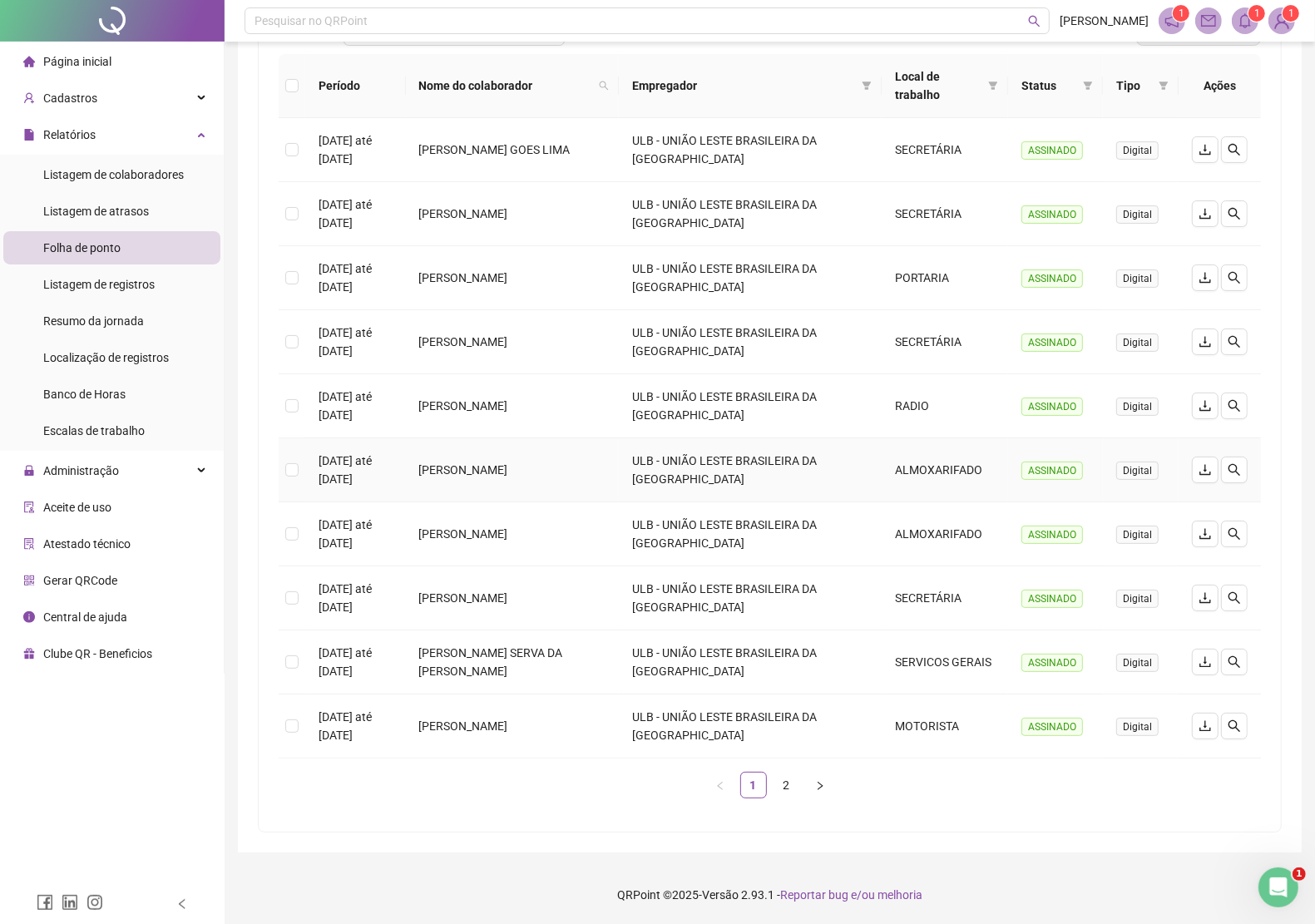
scroll to position [209, 0]
click at [796, 787] on link "2" at bounding box center [787, 785] width 25 height 25
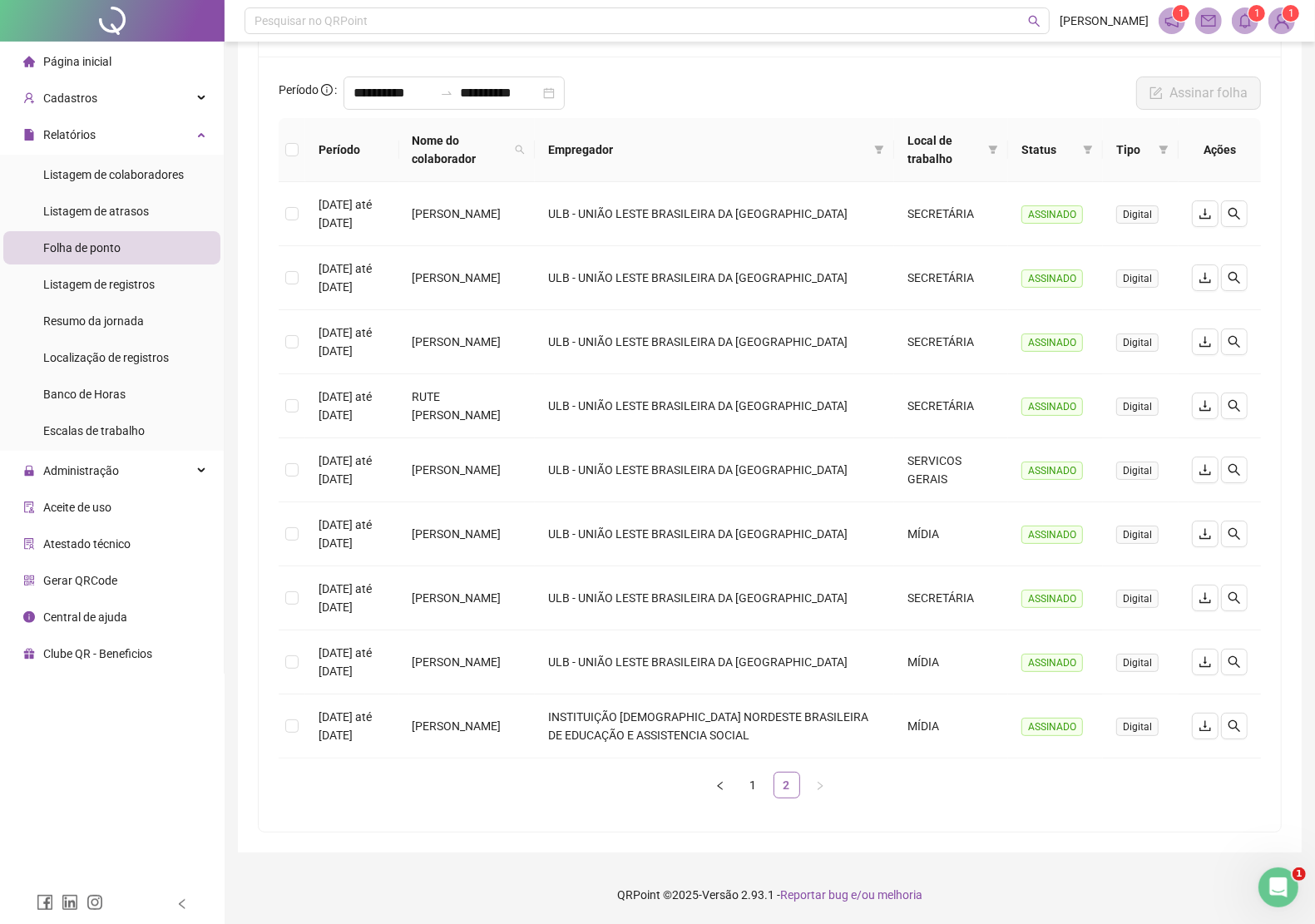
scroll to position [145, 0]
click at [1202, 601] on icon "download" at bounding box center [1205, 599] width 11 height 11
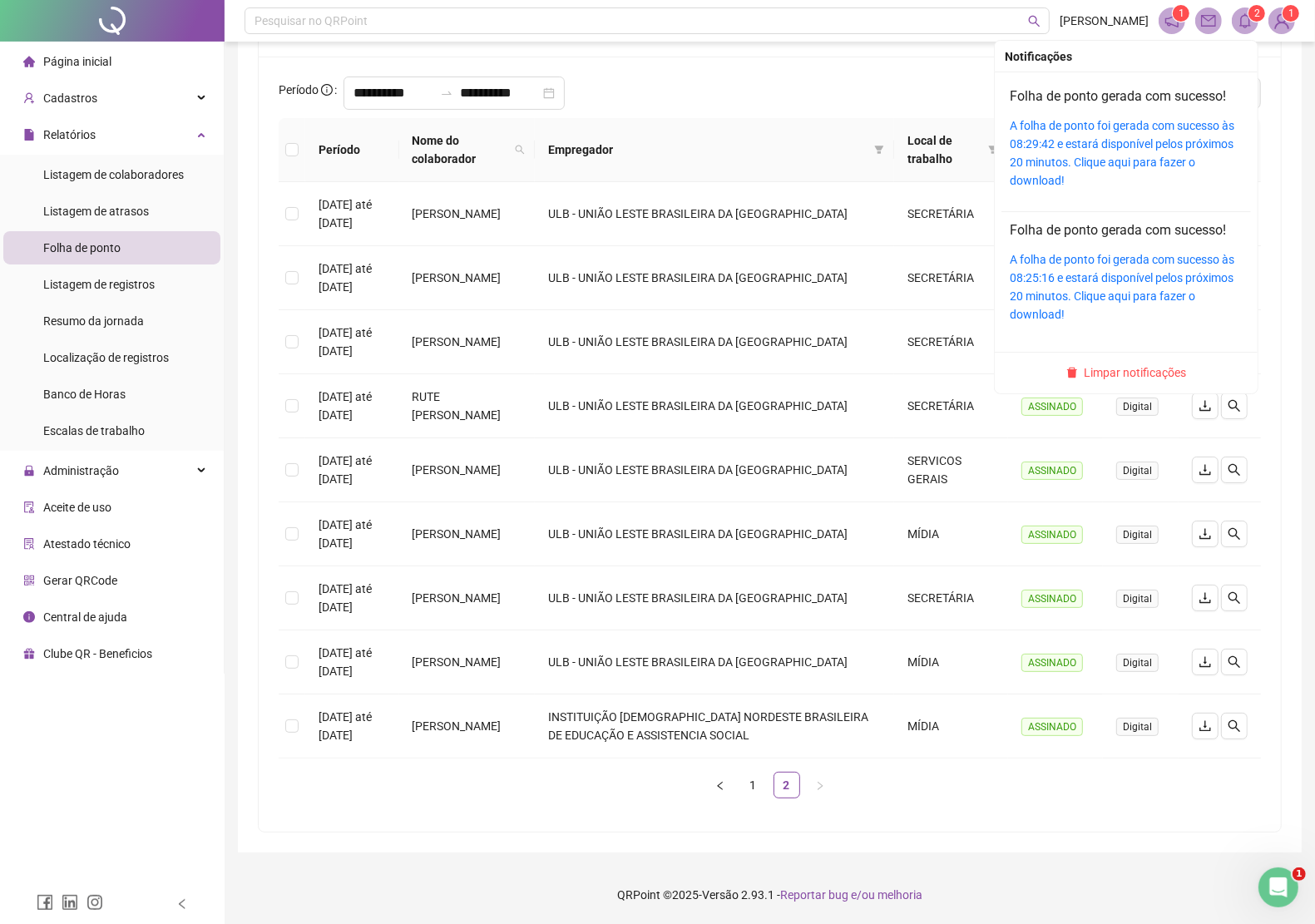
click at [1253, 19] on span "2" at bounding box center [1245, 20] width 27 height 27
click at [1133, 143] on link "A folha de ponto foi gerada com sucesso às 08:29:42 e estará disponível pelos p…" at bounding box center [1122, 152] width 225 height 69
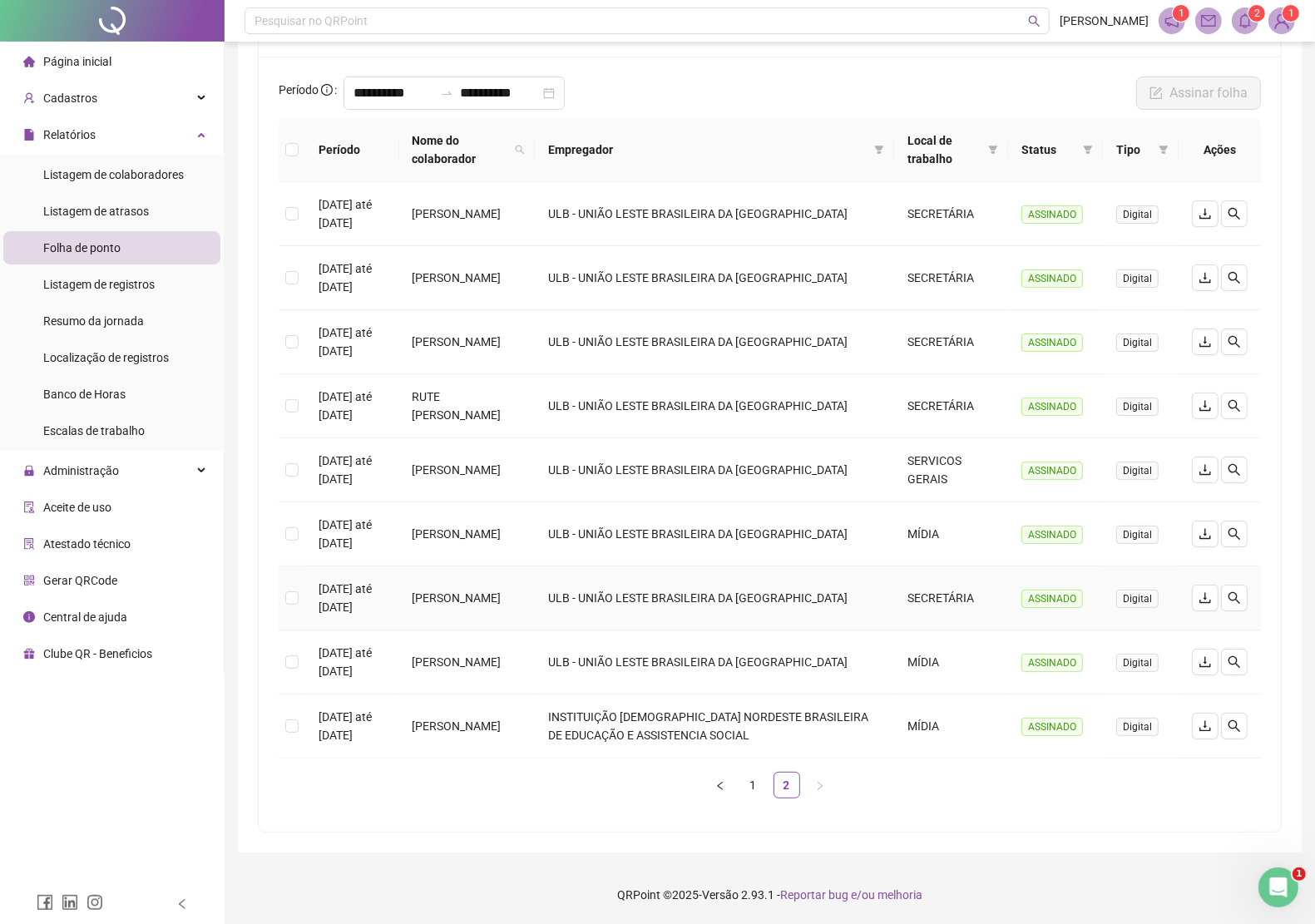
drag, startPoint x: 445, startPoint y: 597, endPoint x: 571, endPoint y: 607, distance: 126.4
click at [535, 607] on td "FLÁVIA PAIVA FERREIRA" at bounding box center [467, 599] width 135 height 64
copy td "FLÁVIA PAIVA FERREIRA"
click at [118, 466] on div "Administração" at bounding box center [112, 470] width 217 height 33
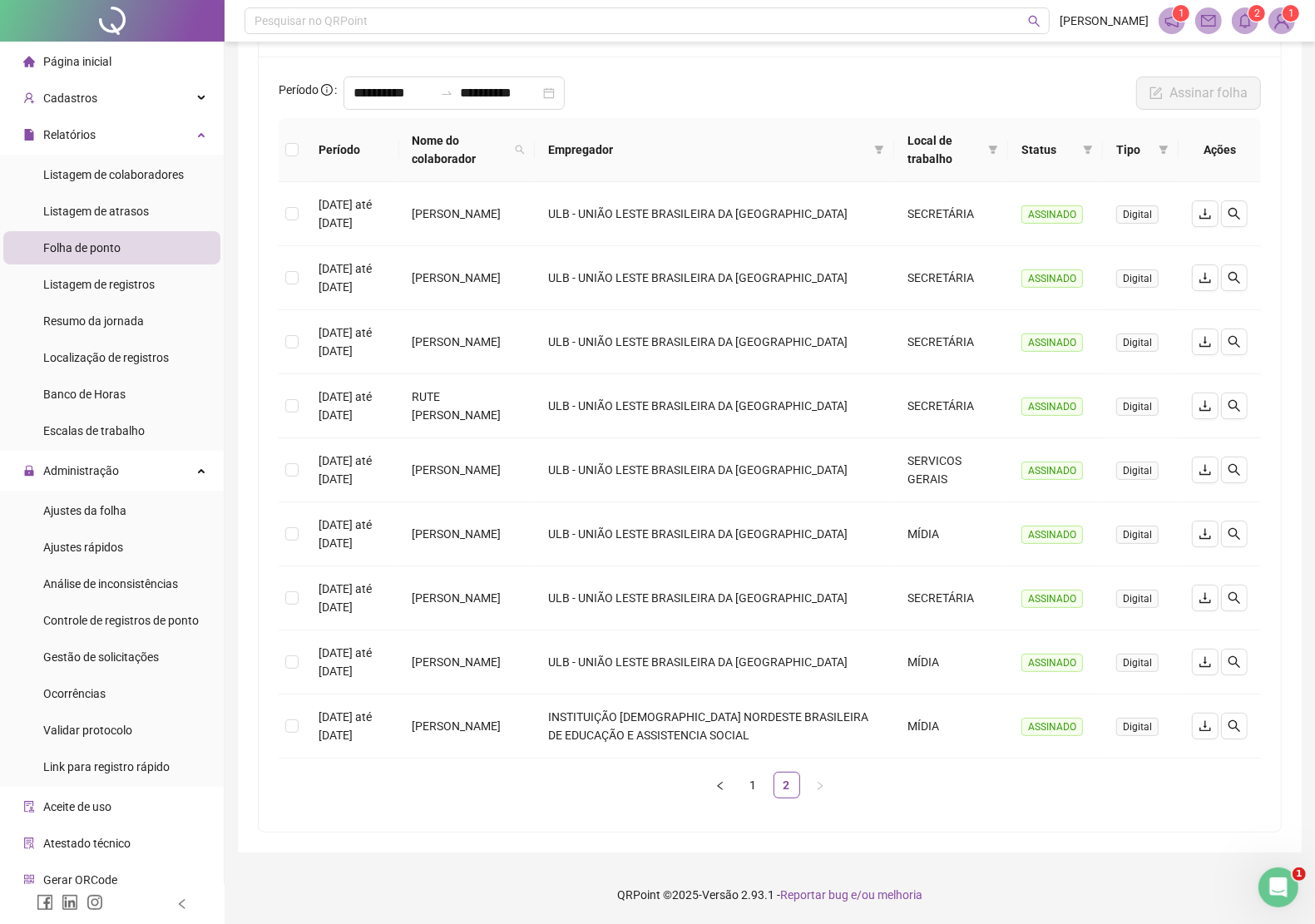
drag, startPoint x: 131, startPoint y: 650, endPoint x: 918, endPoint y: 51, distance: 989.0
click at [131, 651] on span "Gestão de solicitações" at bounding box center [102, 657] width 116 height 13
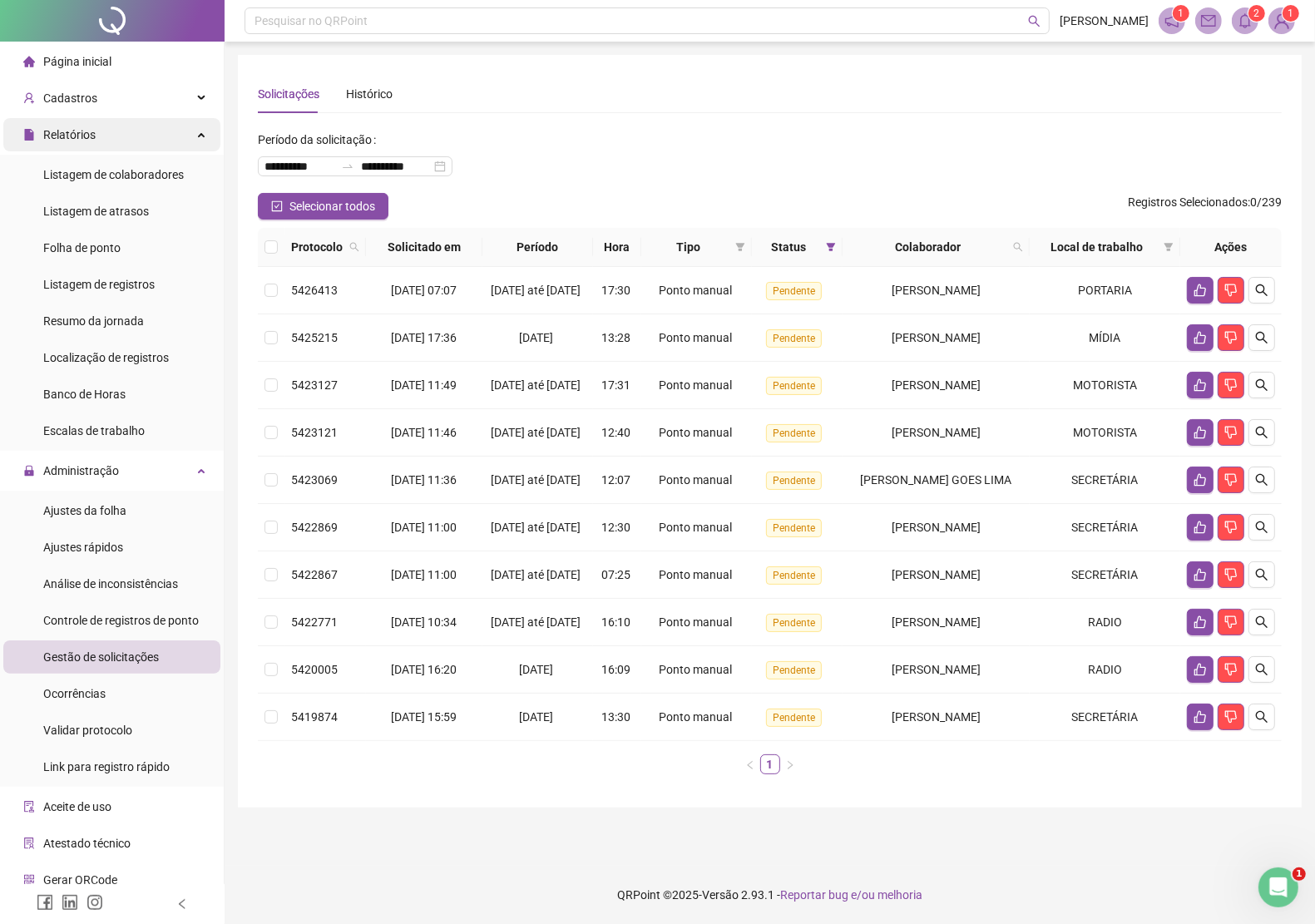
click at [81, 131] on span "Relatórios" at bounding box center [69, 135] width 53 height 13
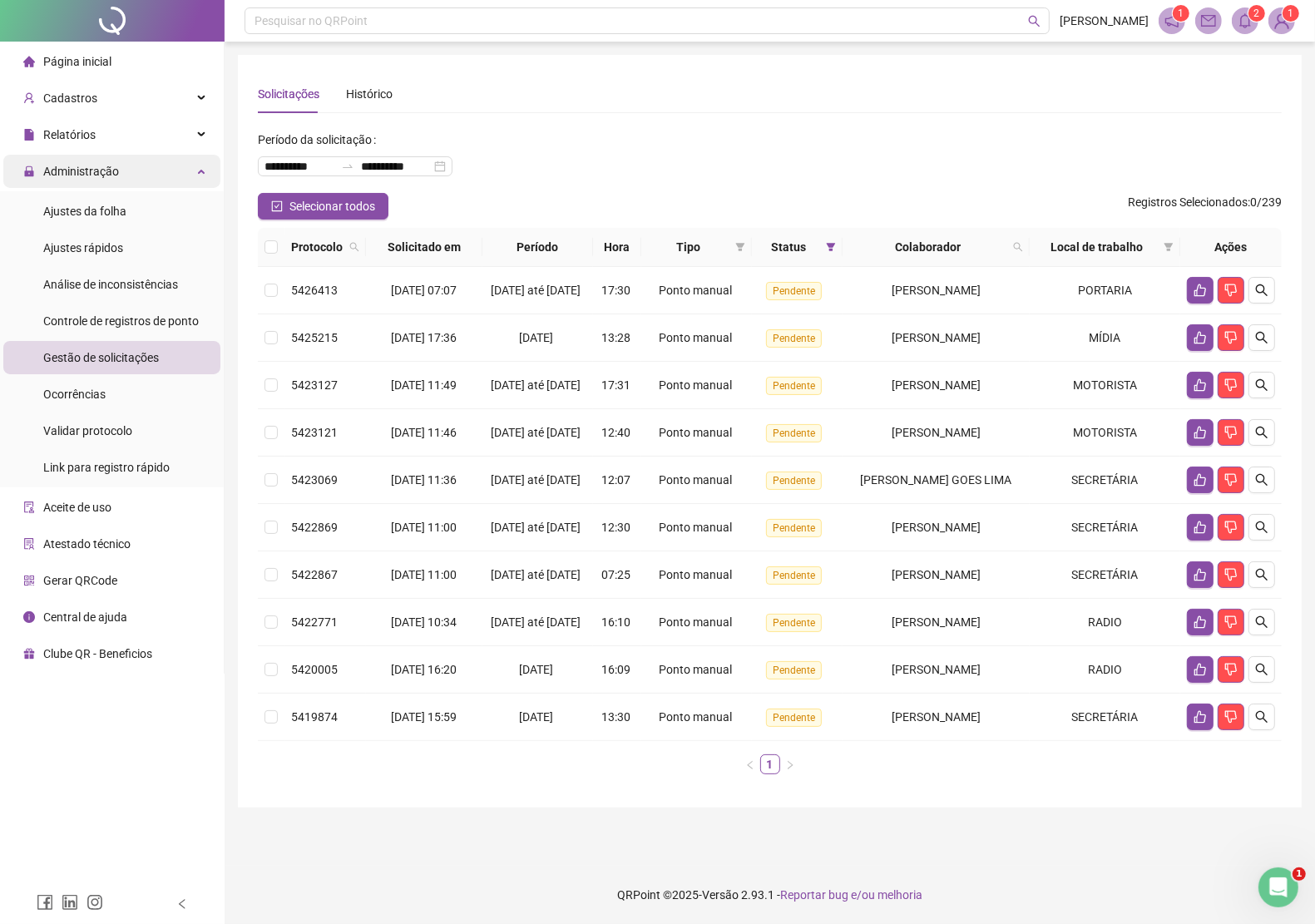
click at [102, 159] on span "Administração" at bounding box center [70, 171] width 95 height 33
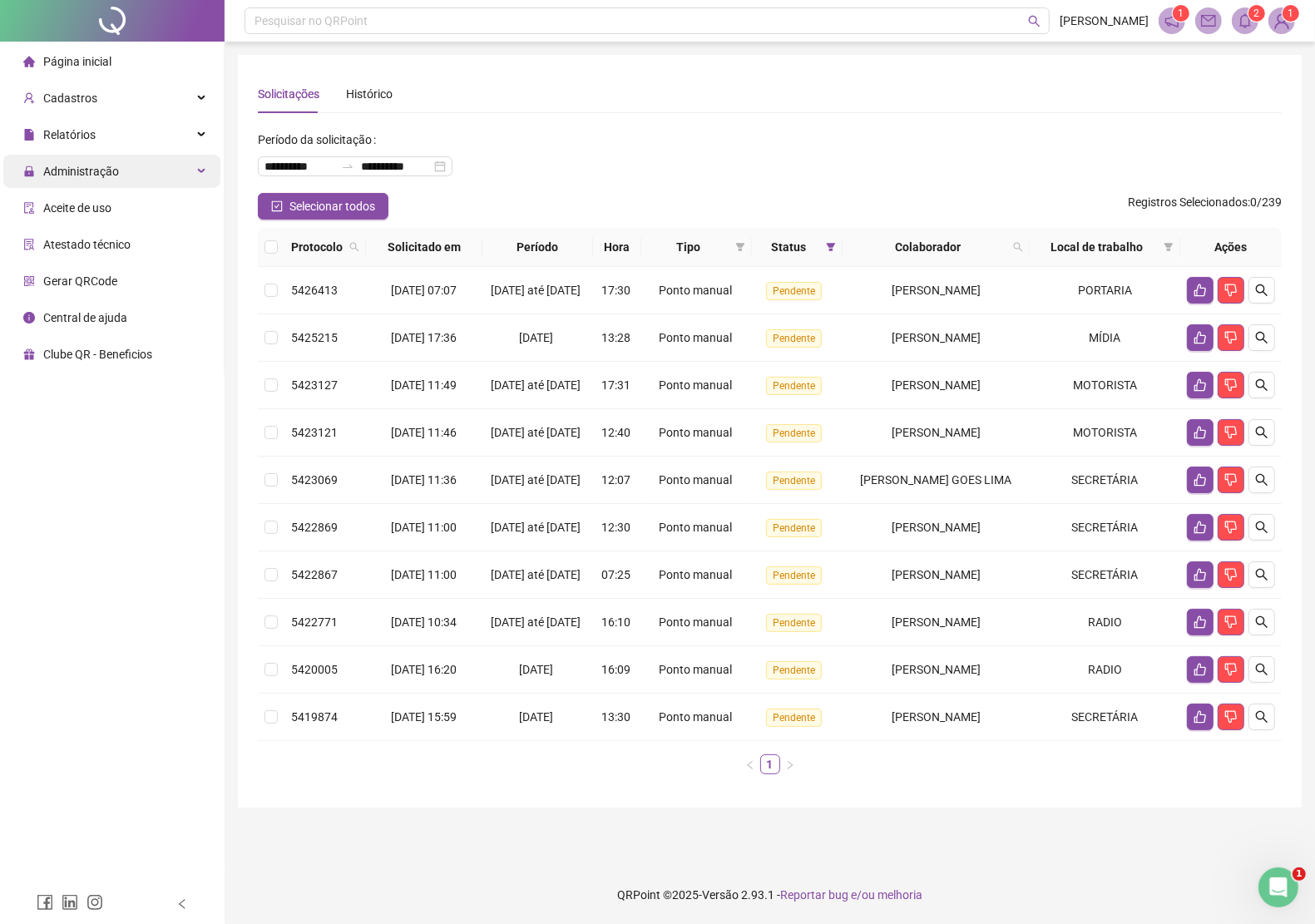
click at [95, 168] on span "Administração" at bounding box center [81, 171] width 76 height 13
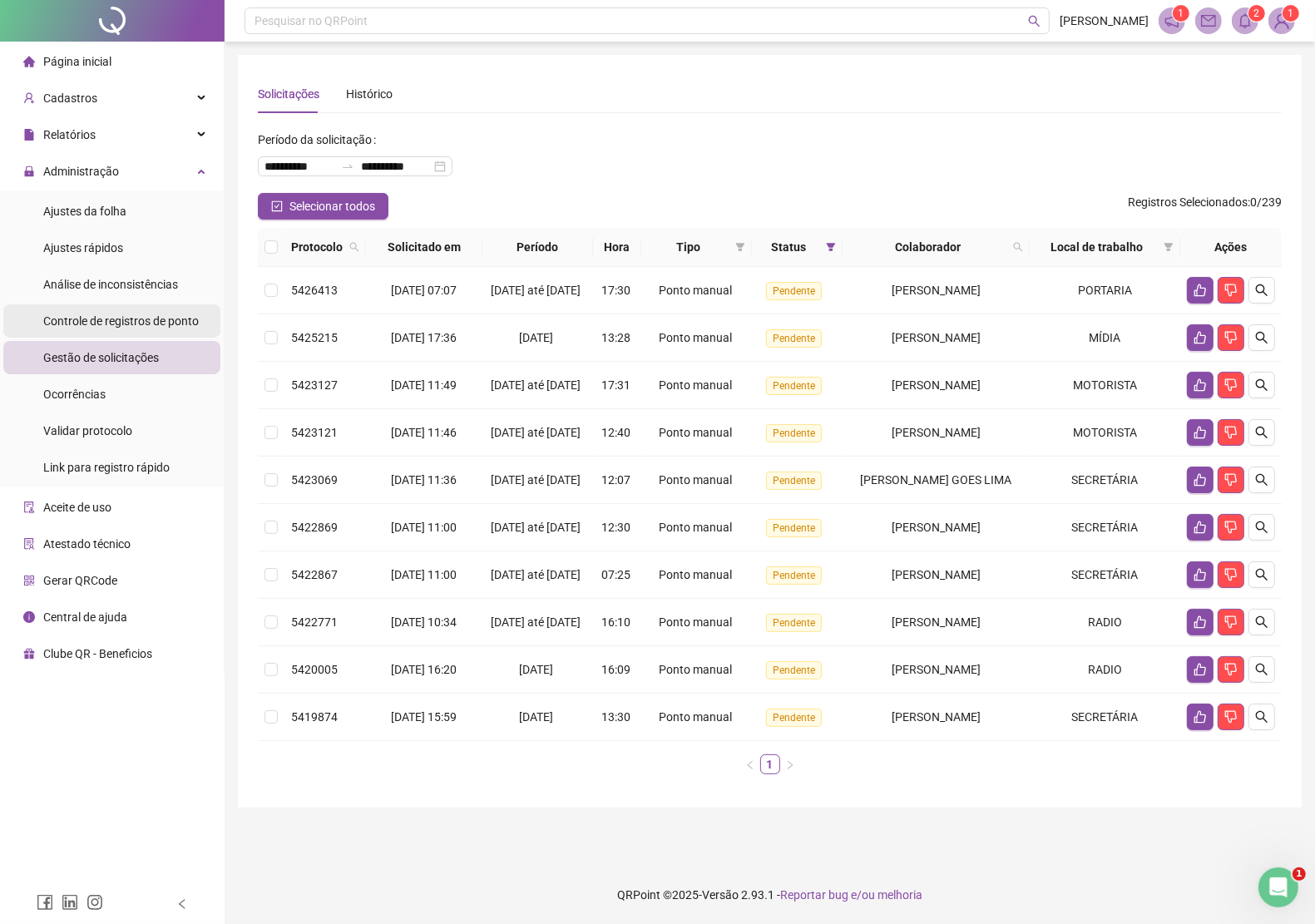
click at [120, 321] on span "Controle de registros de ponto" at bounding box center [121, 321] width 156 height 13
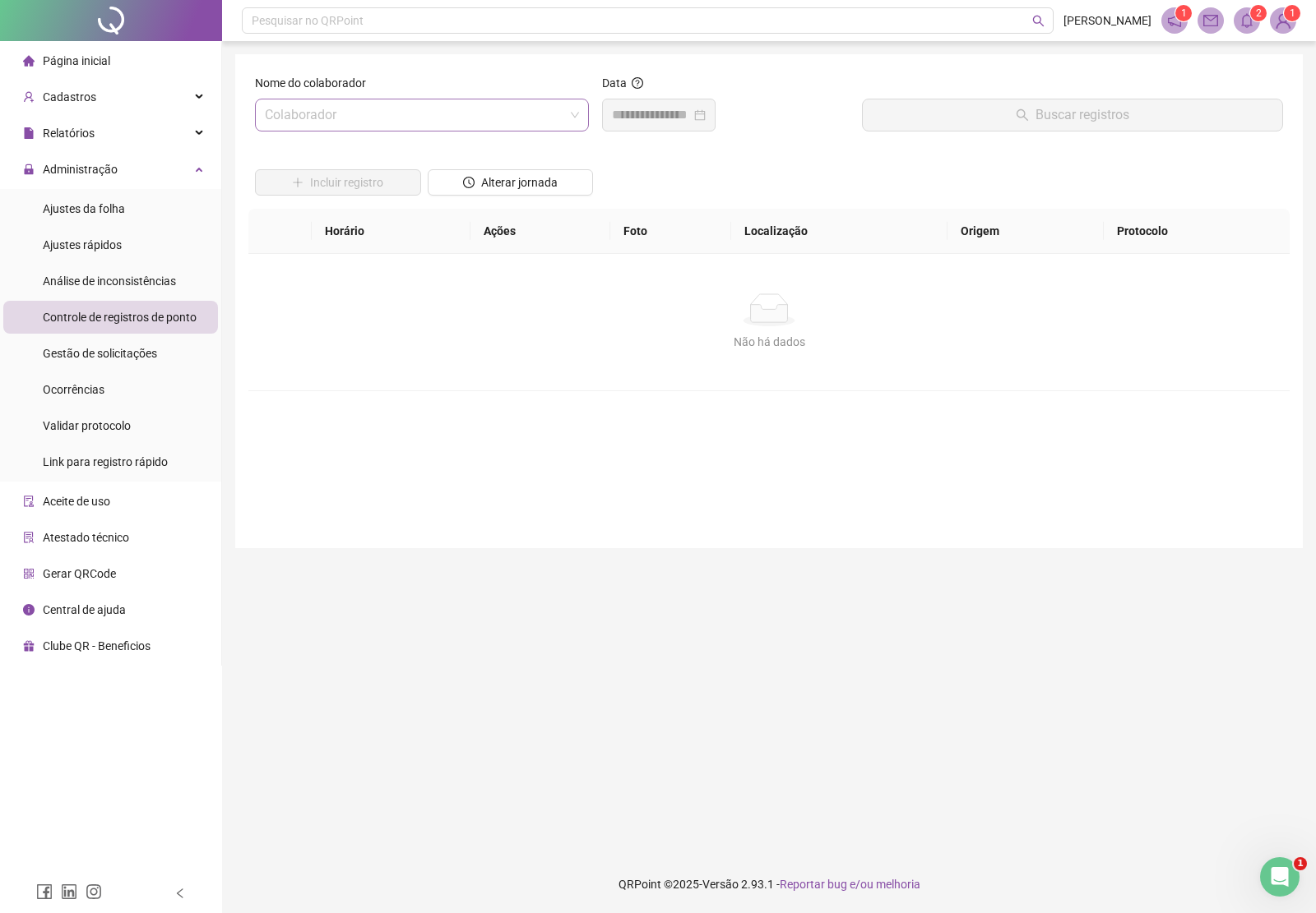
click at [368, 107] on input "search" at bounding box center [415, 114] width 299 height 31
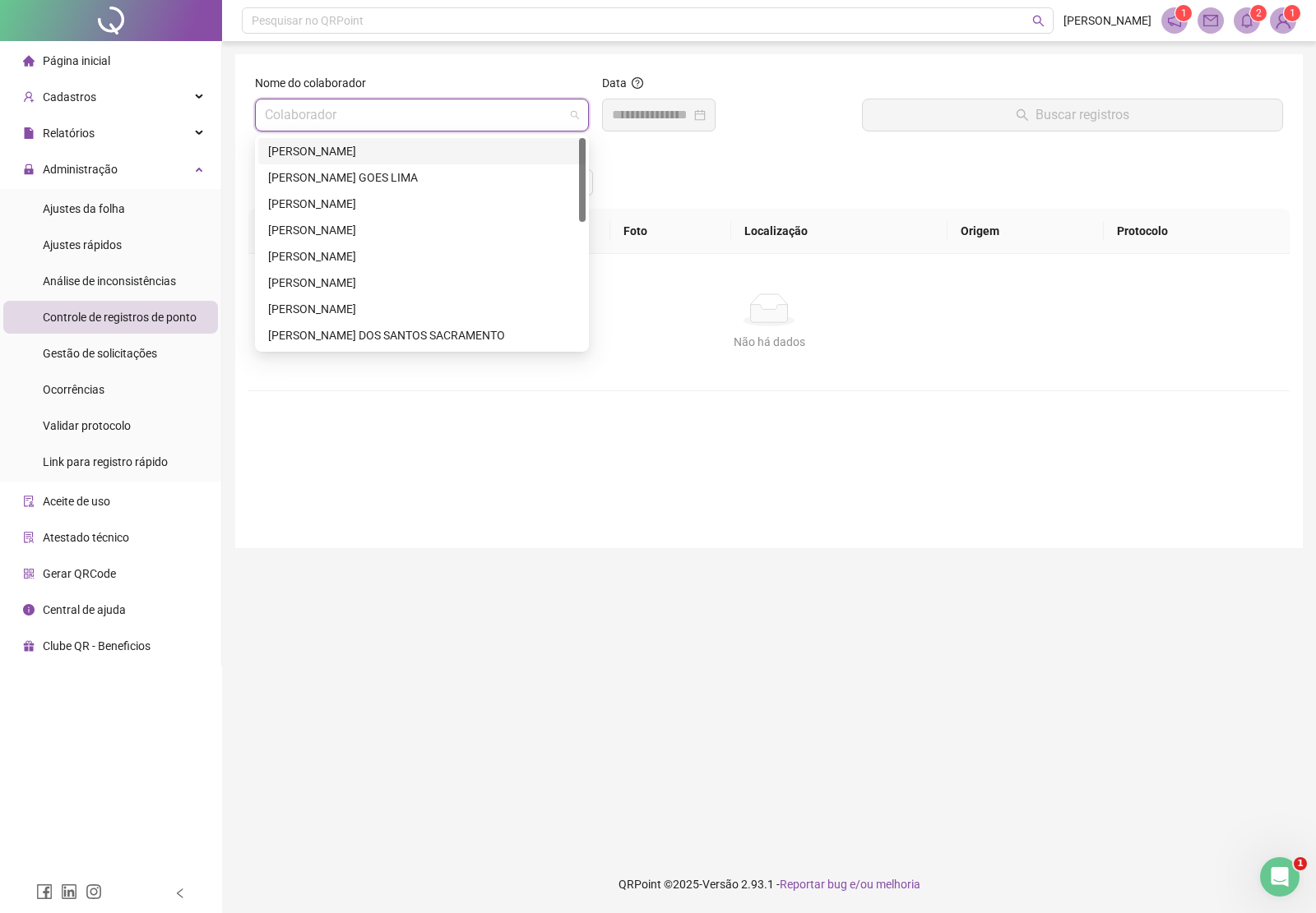
click at [333, 154] on div "ALCIS PEREIRA DOS SANTOS" at bounding box center [421, 151] width 307 height 18
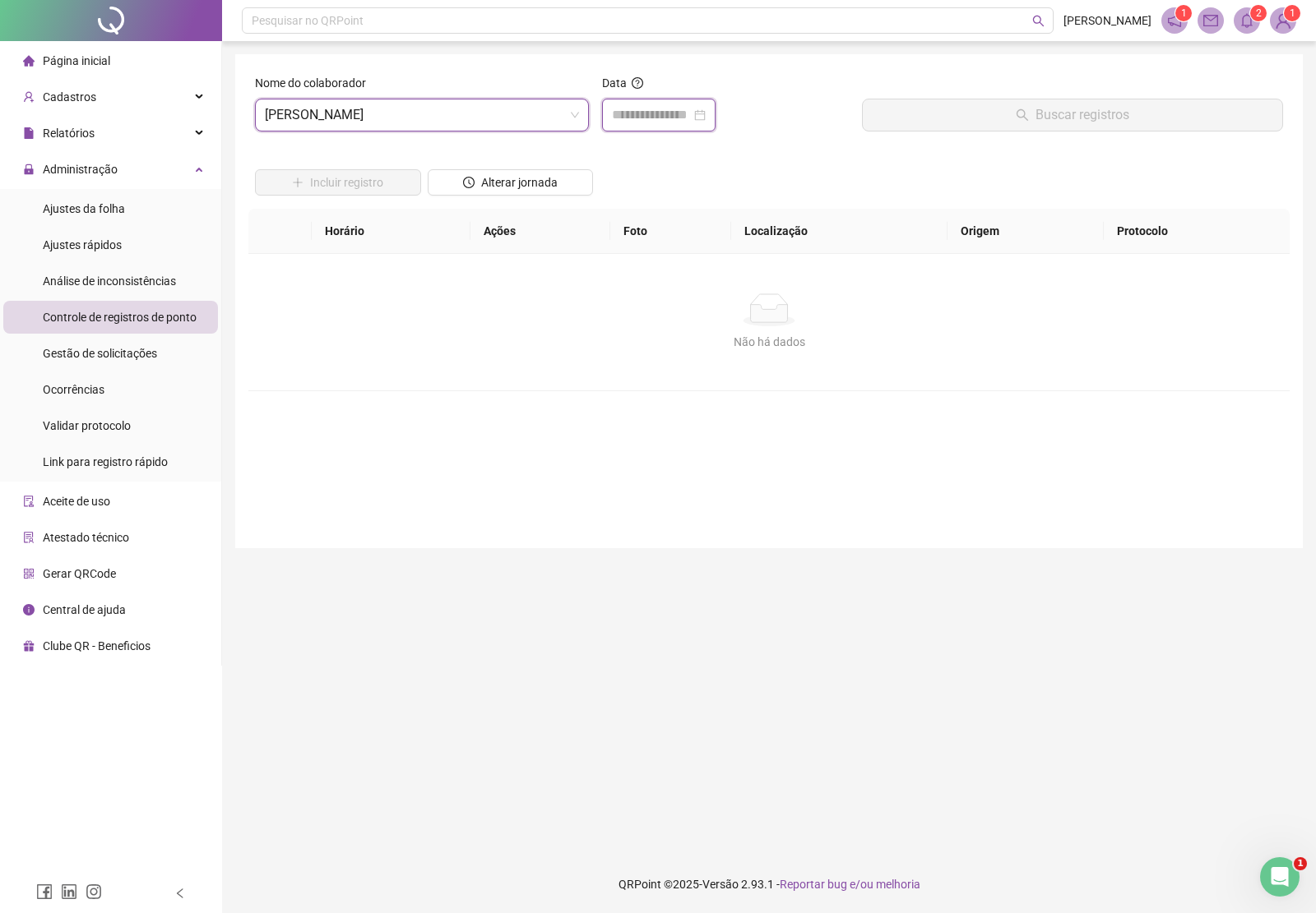
click at [670, 119] on input at bounding box center [652, 114] width 79 height 19
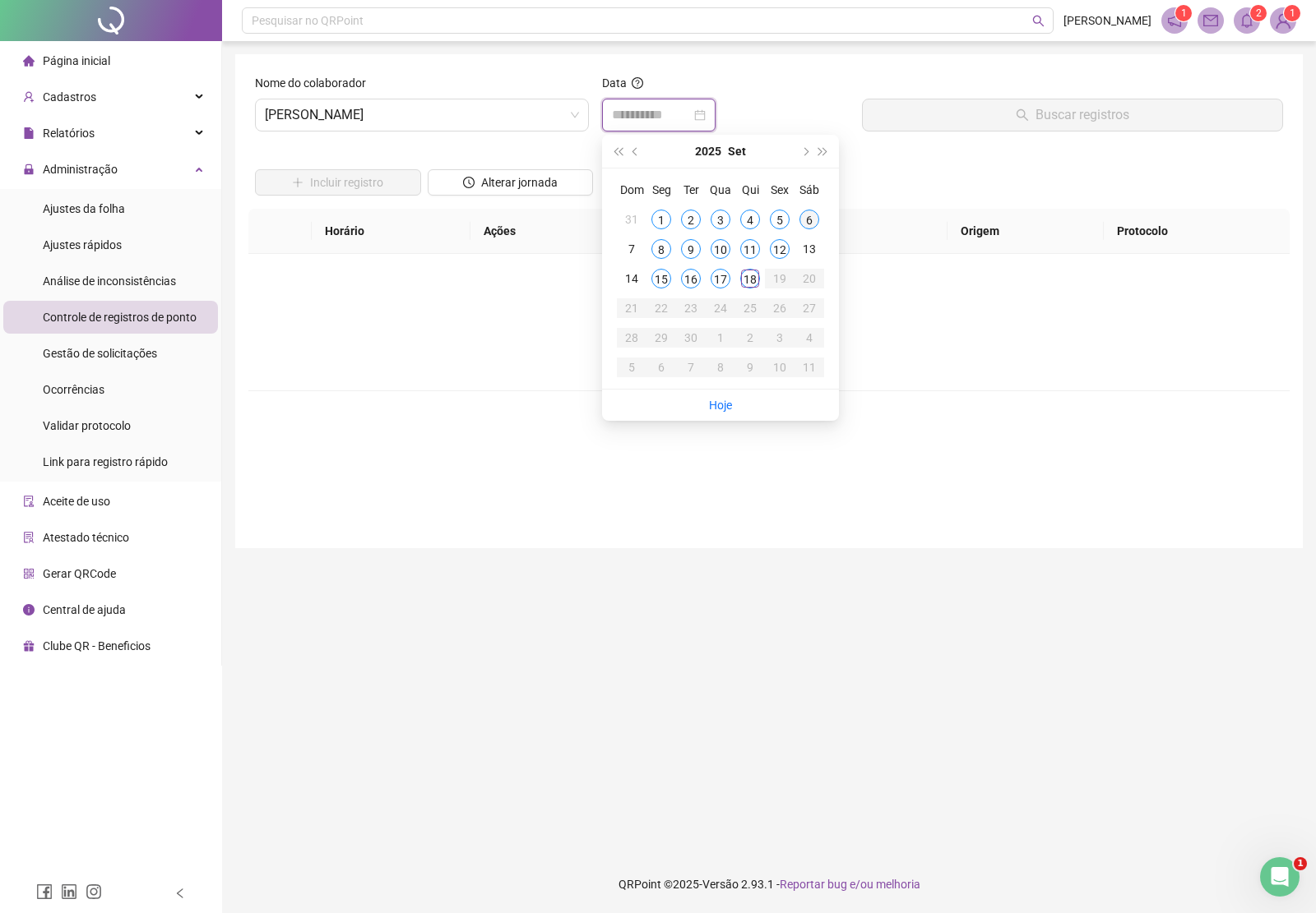
type input "**********"
click at [808, 217] on div "6" at bounding box center [809, 219] width 19 height 19
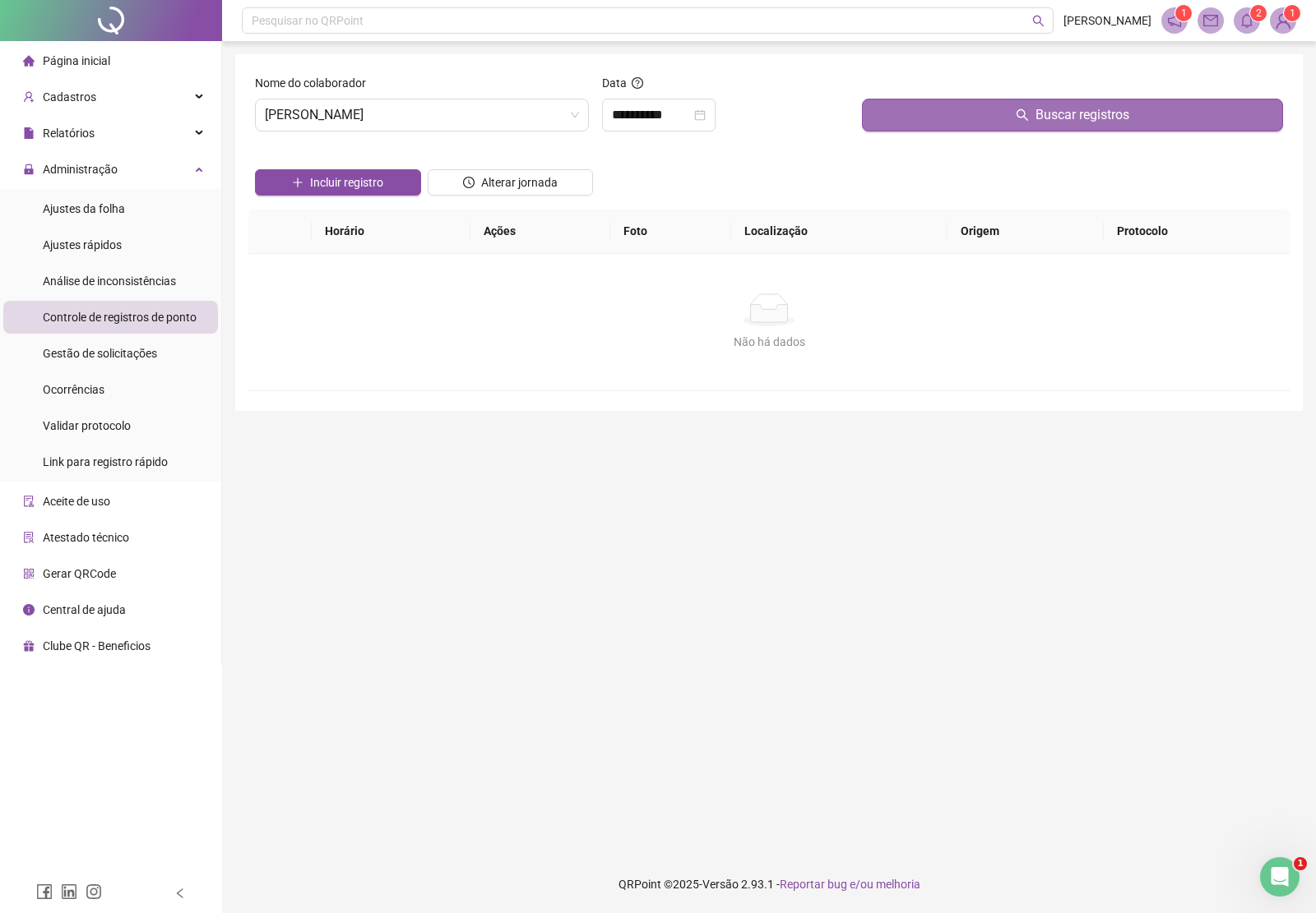
click at [1037, 113] on button "Buscar registros" at bounding box center [1072, 114] width 421 height 33
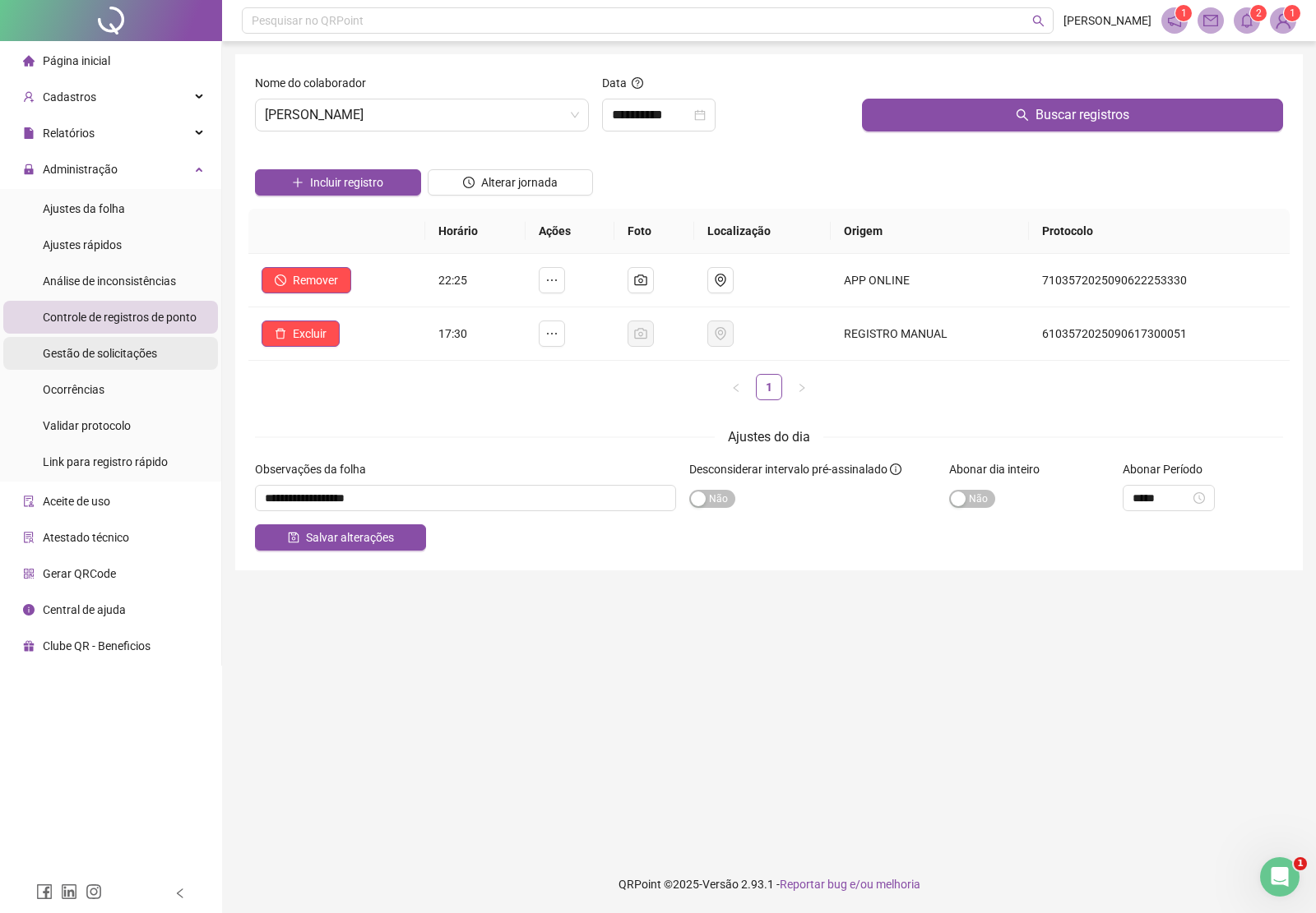
click at [124, 347] on span "Gestão de solicitações" at bounding box center [100, 353] width 115 height 13
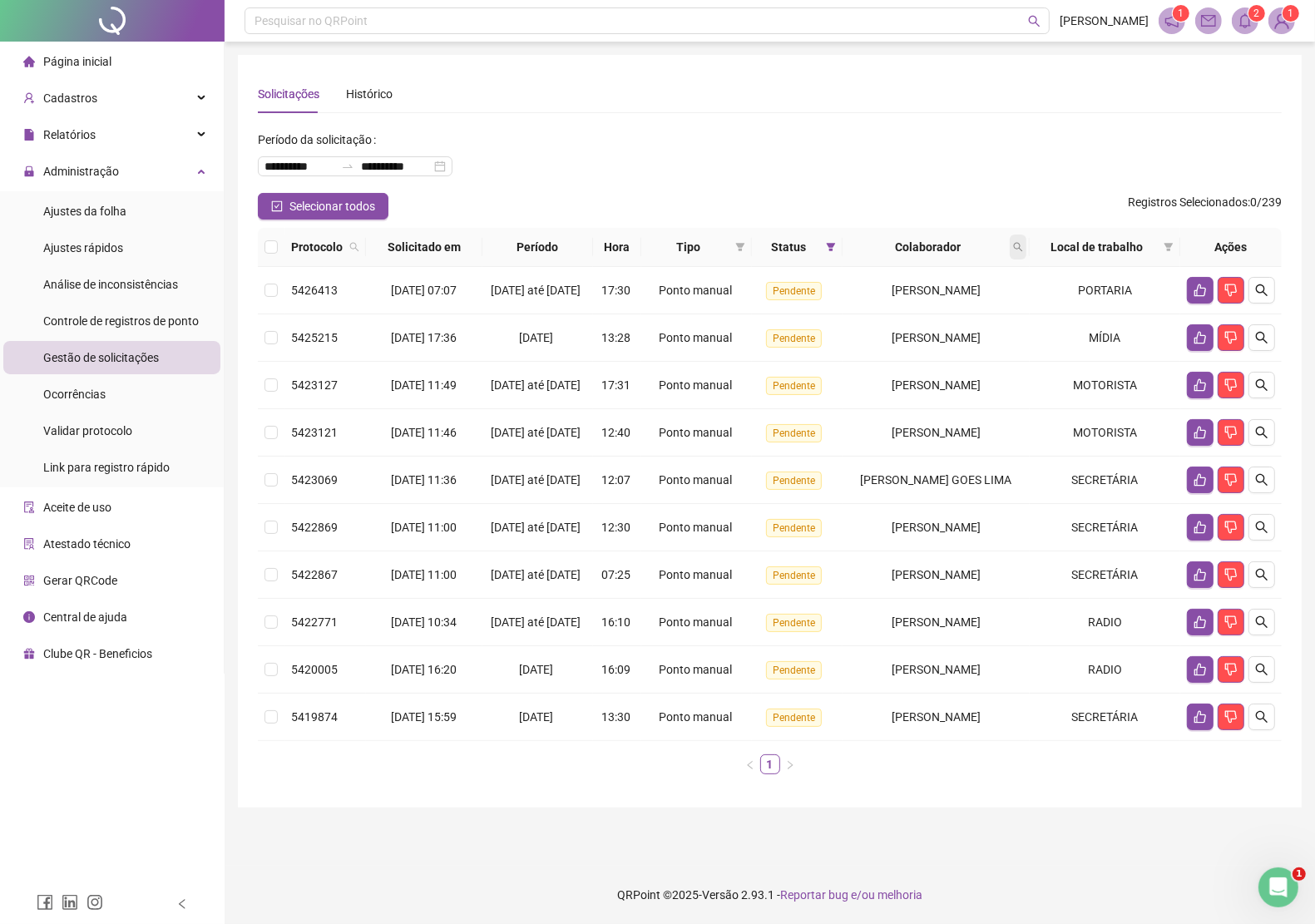
click at [1023, 250] on icon "search" at bounding box center [1017, 247] width 10 height 10
click at [949, 282] on input "text" at bounding box center [951, 282] width 156 height 27
type input "*****"
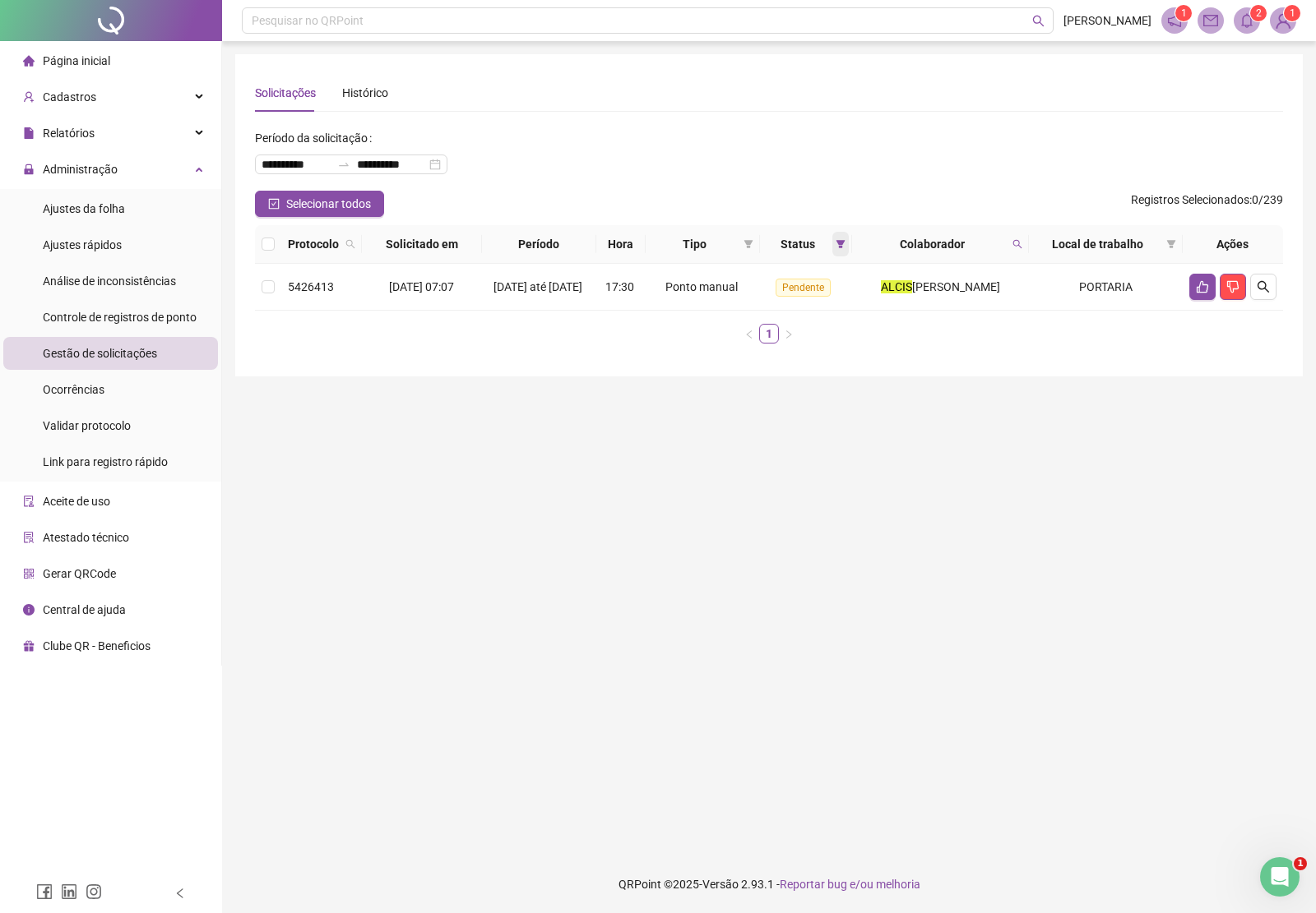
click at [832, 247] on span at bounding box center [840, 244] width 17 height 25
click at [971, 431] on main "**********" at bounding box center [769, 448] width 1068 height 788
click at [1022, 239] on icon "search" at bounding box center [1017, 244] width 10 height 10
click at [983, 306] on span "Limpar" at bounding box center [987, 311] width 36 height 18
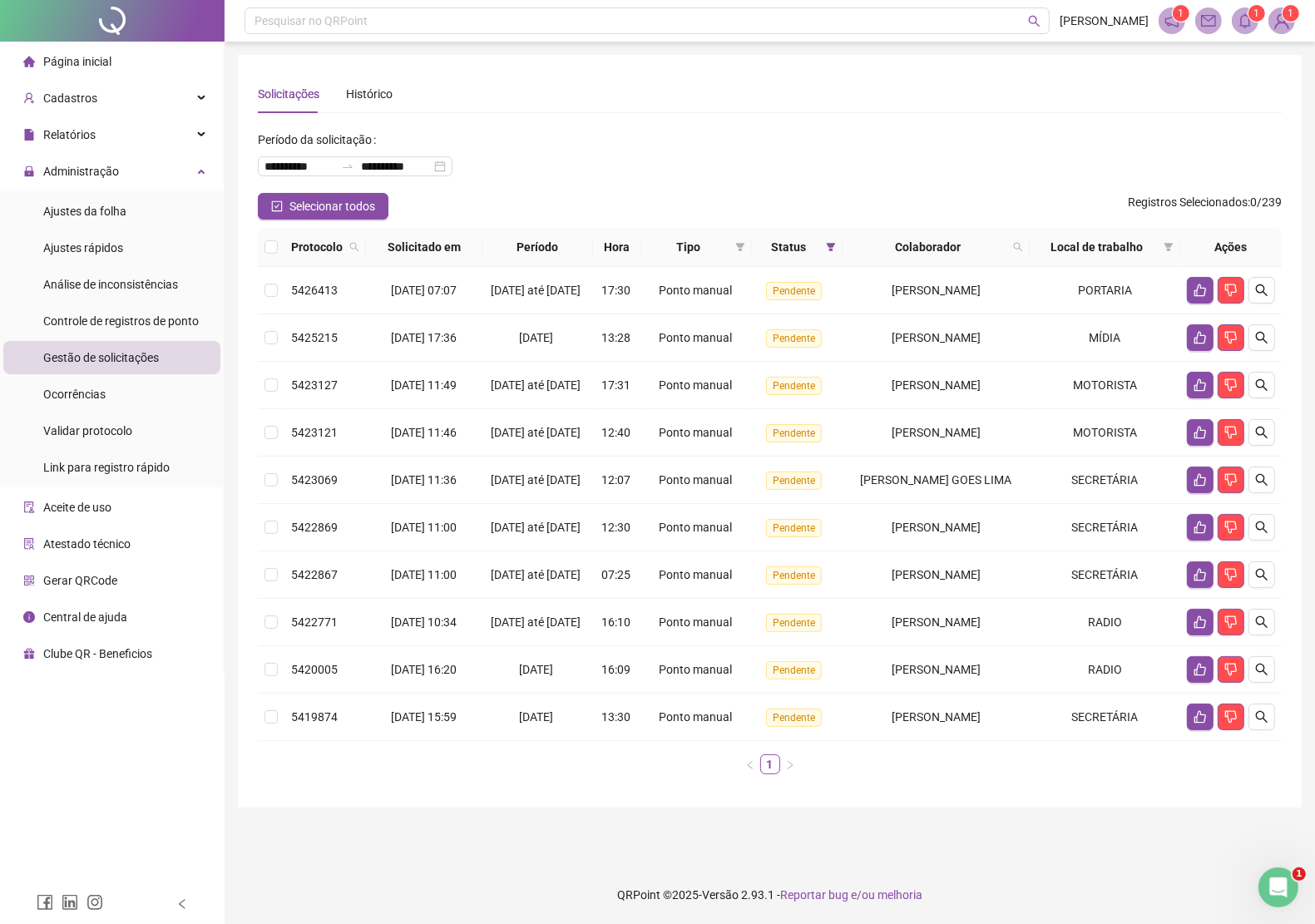
click at [73, 62] on span "Página inicial" at bounding box center [78, 61] width 69 height 13
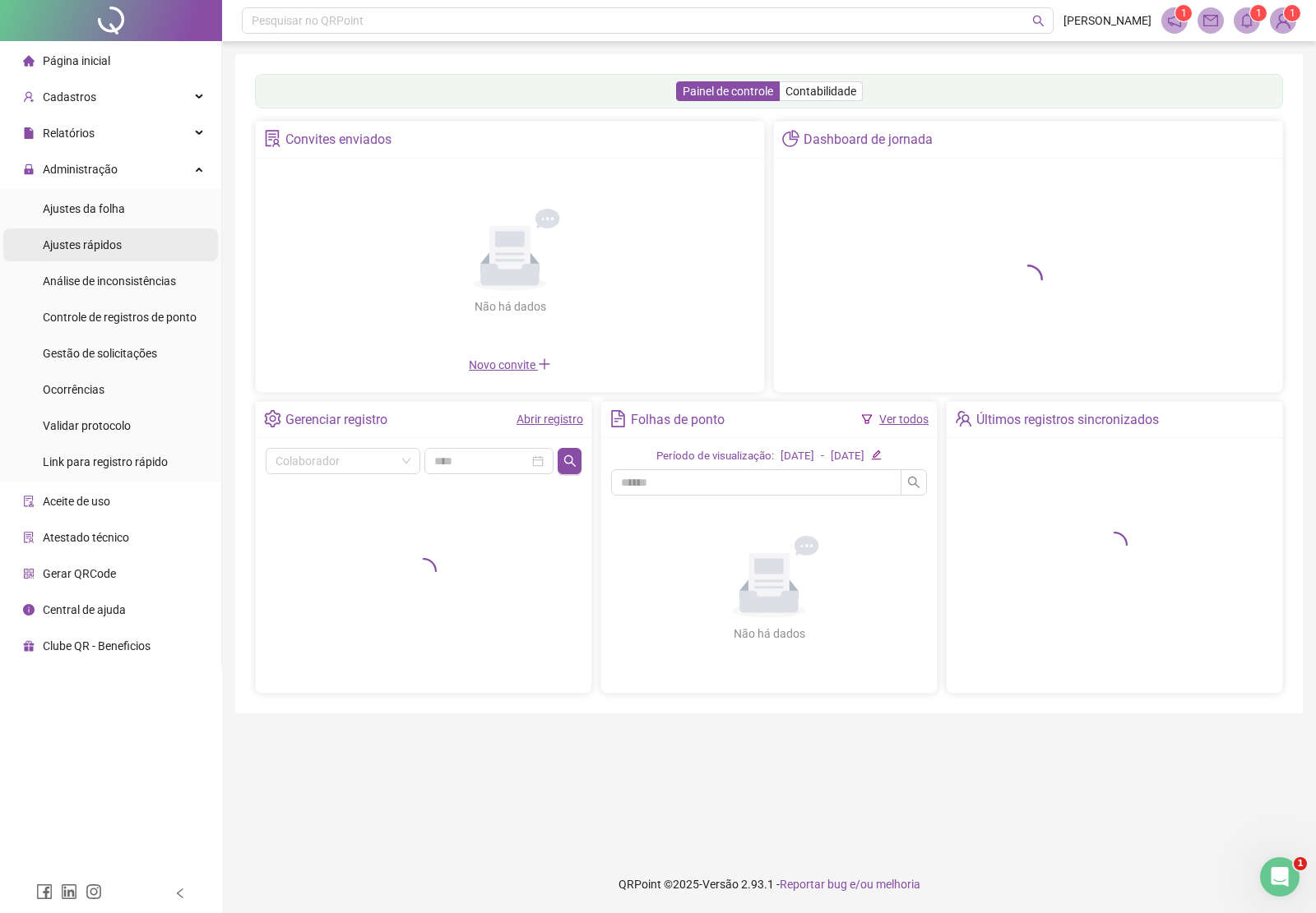
click at [112, 243] on span "Ajustes rápidos" at bounding box center [83, 245] width 79 height 13
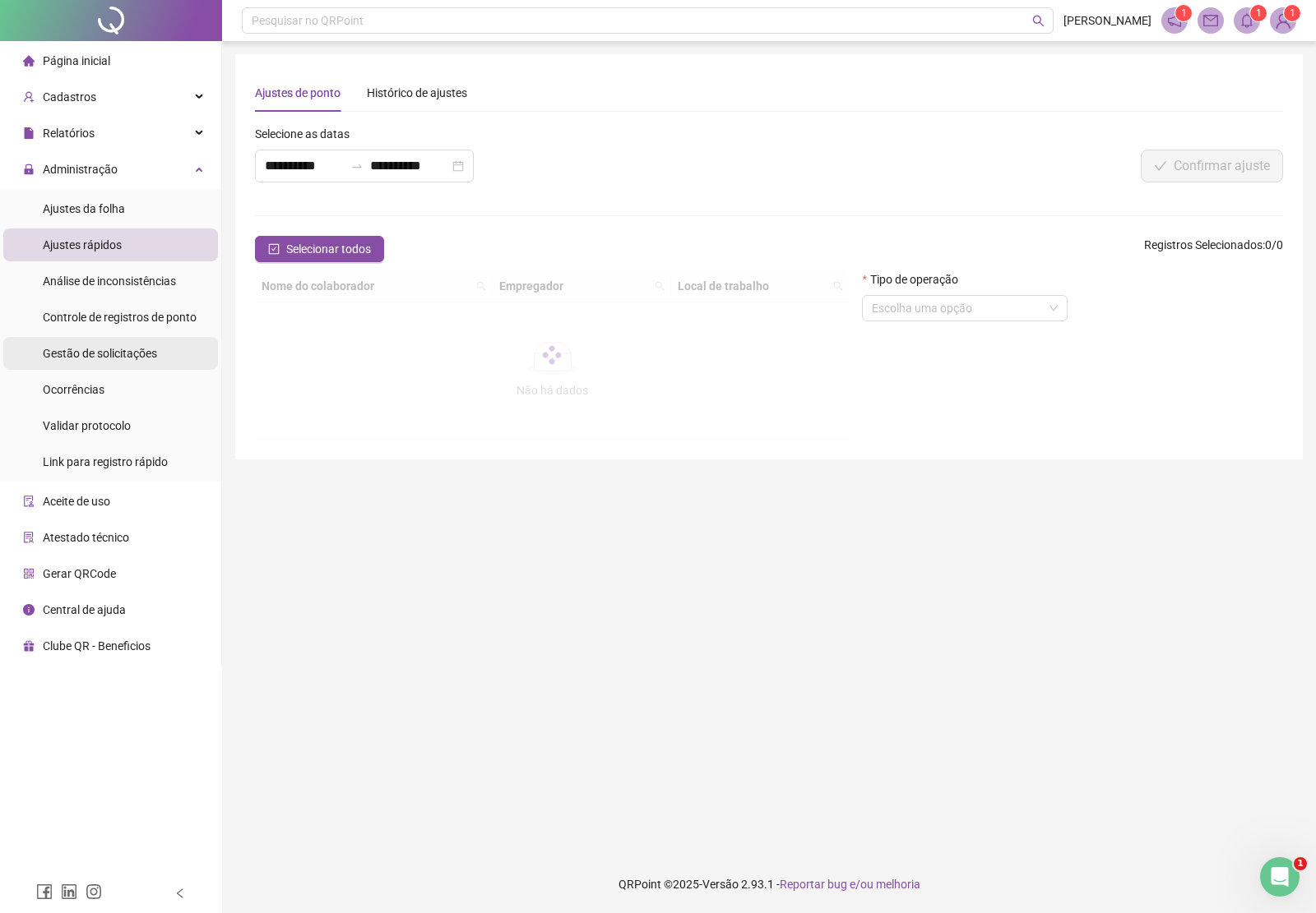
click at [124, 350] on span "Gestão de solicitações" at bounding box center [100, 353] width 115 height 13
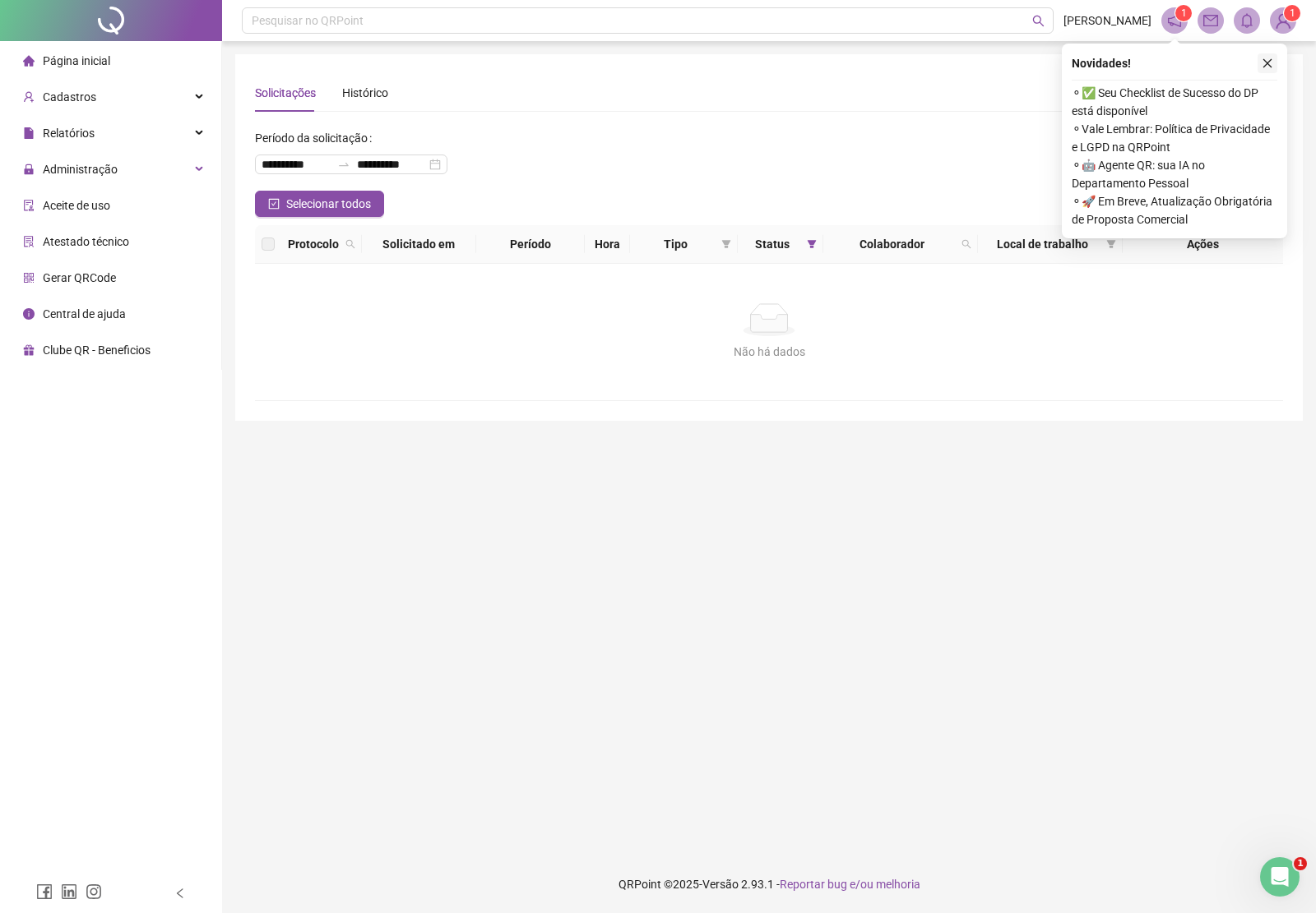
click at [1264, 57] on icon "close" at bounding box center [1267, 63] width 11 height 11
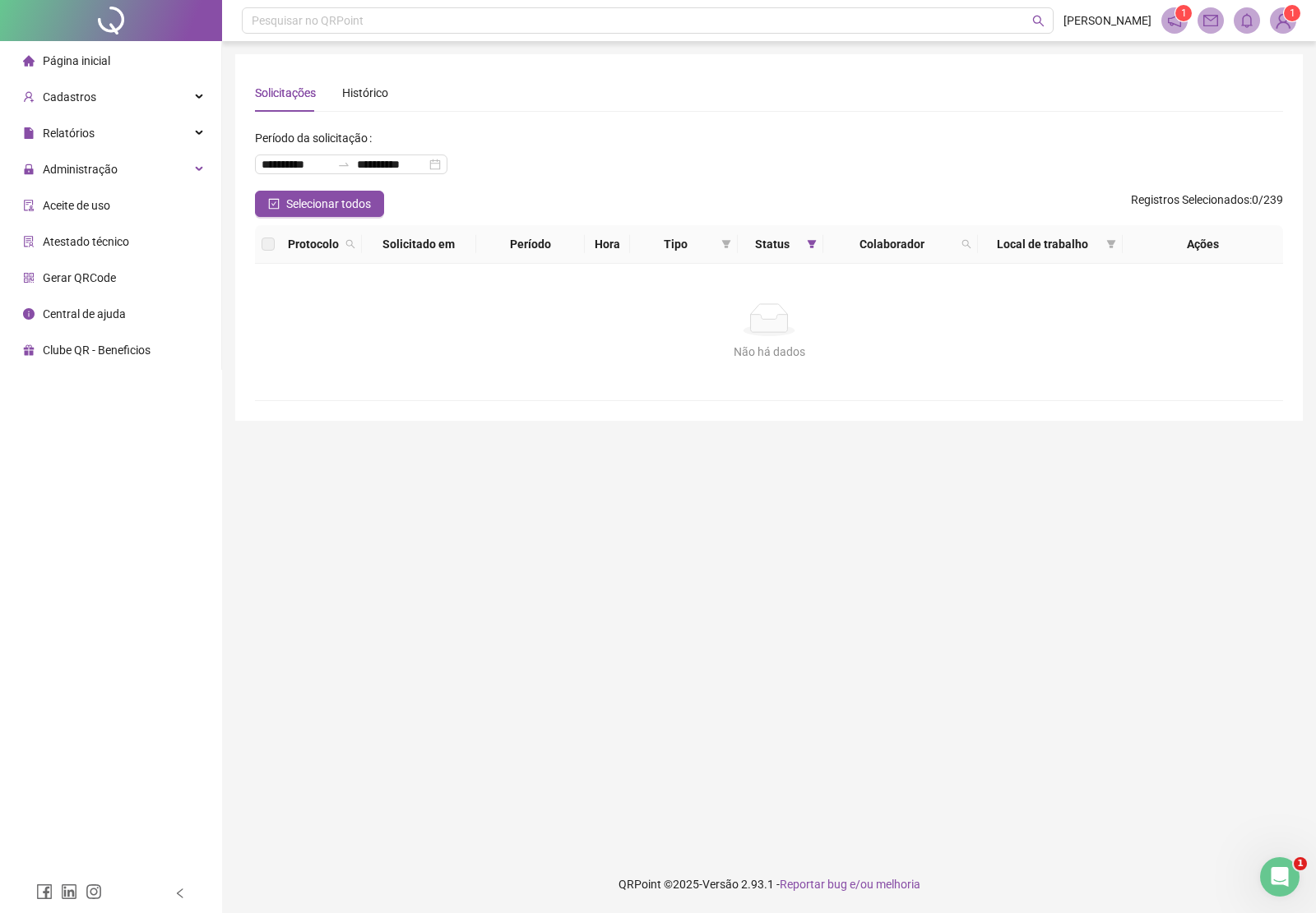
click at [1277, 30] on img at bounding box center [1283, 20] width 25 height 25
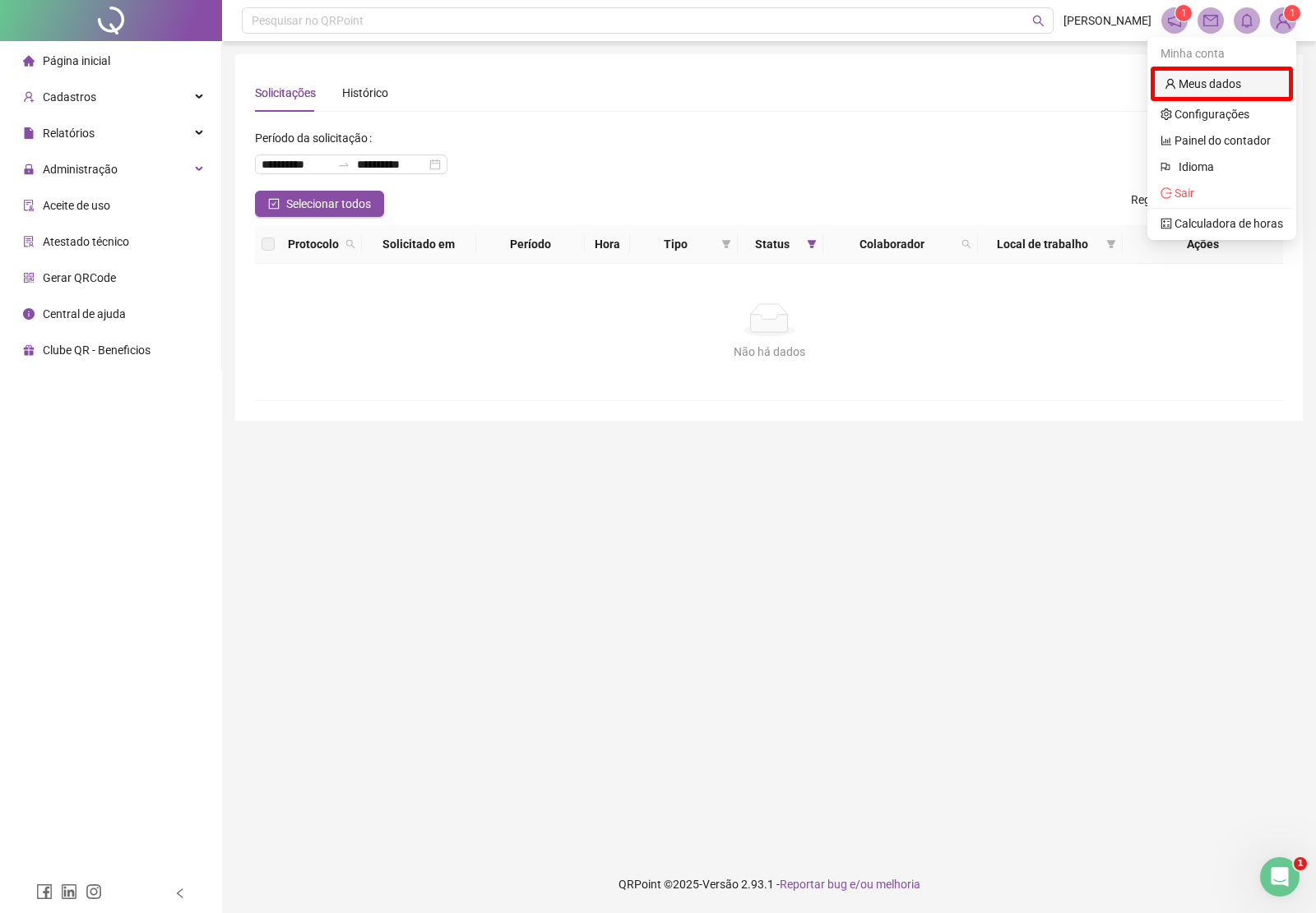
click at [1213, 83] on link "Meus dados" at bounding box center [1202, 84] width 77 height 13
